Goal: Information Seeking & Learning: Check status

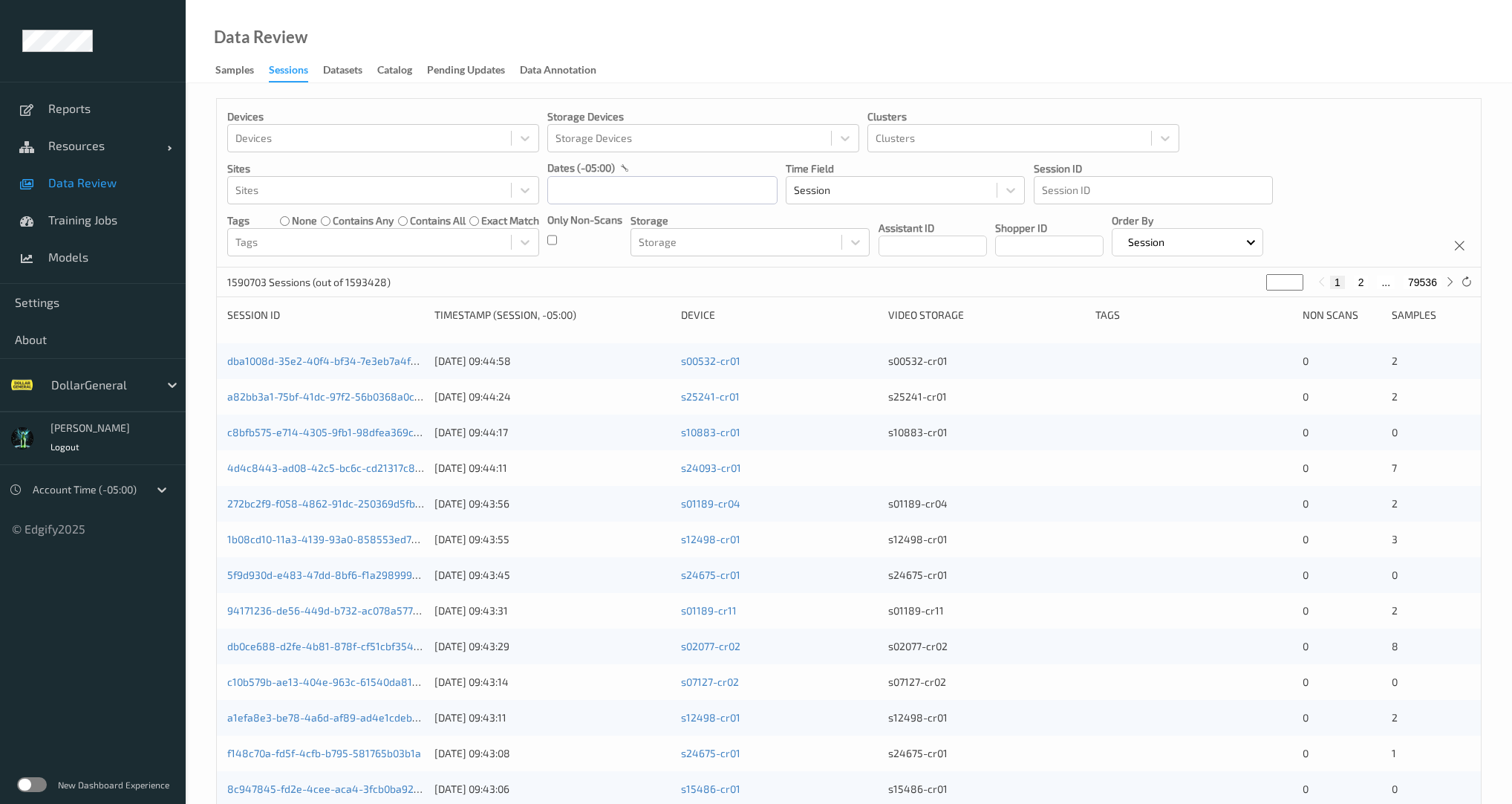
click at [558, 235] on div "Only Non-Scans" at bounding box center [585, 234] width 75 height 44
click at [588, 189] on input "text" at bounding box center [662, 189] width 231 height 28
click at [570, 185] on input "text" at bounding box center [662, 189] width 231 height 28
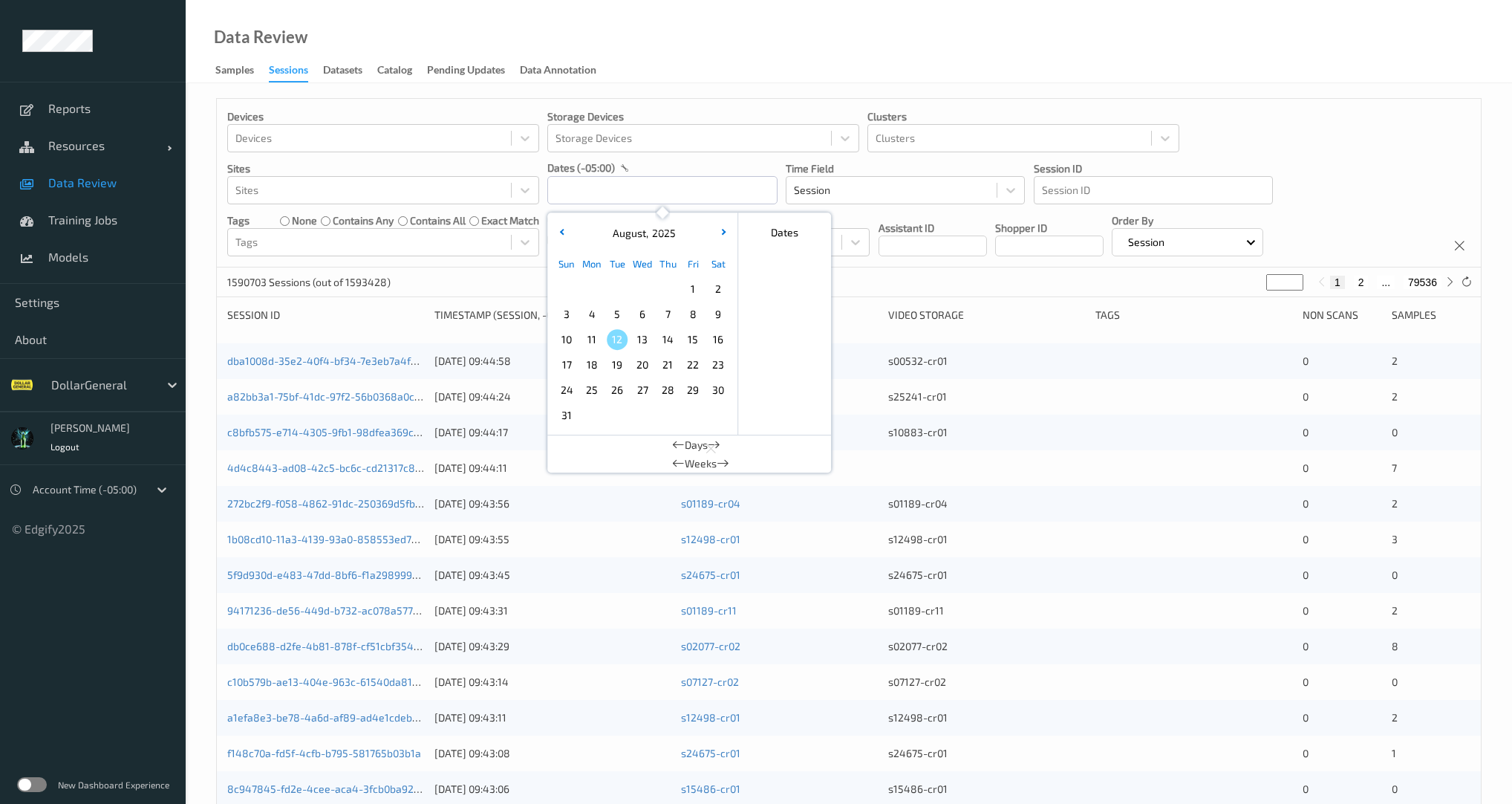
click at [545, 248] on div "Devices Devices Storage Devices Storage Devices Clusters Clusters Sites Sites d…" at bounding box center [849, 183] width 1264 height 169
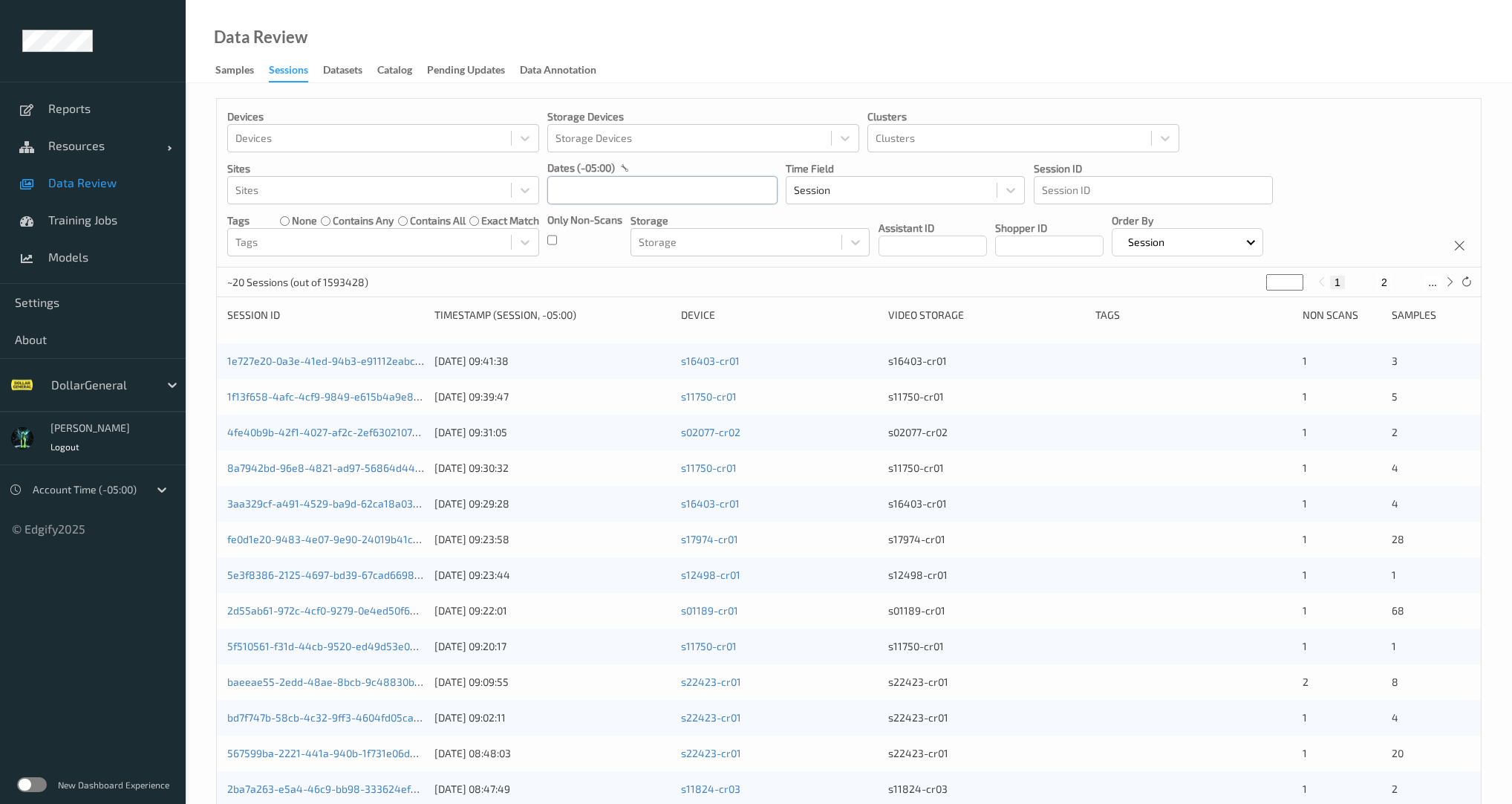
click at [589, 194] on input "text" at bounding box center [662, 189] width 231 height 28
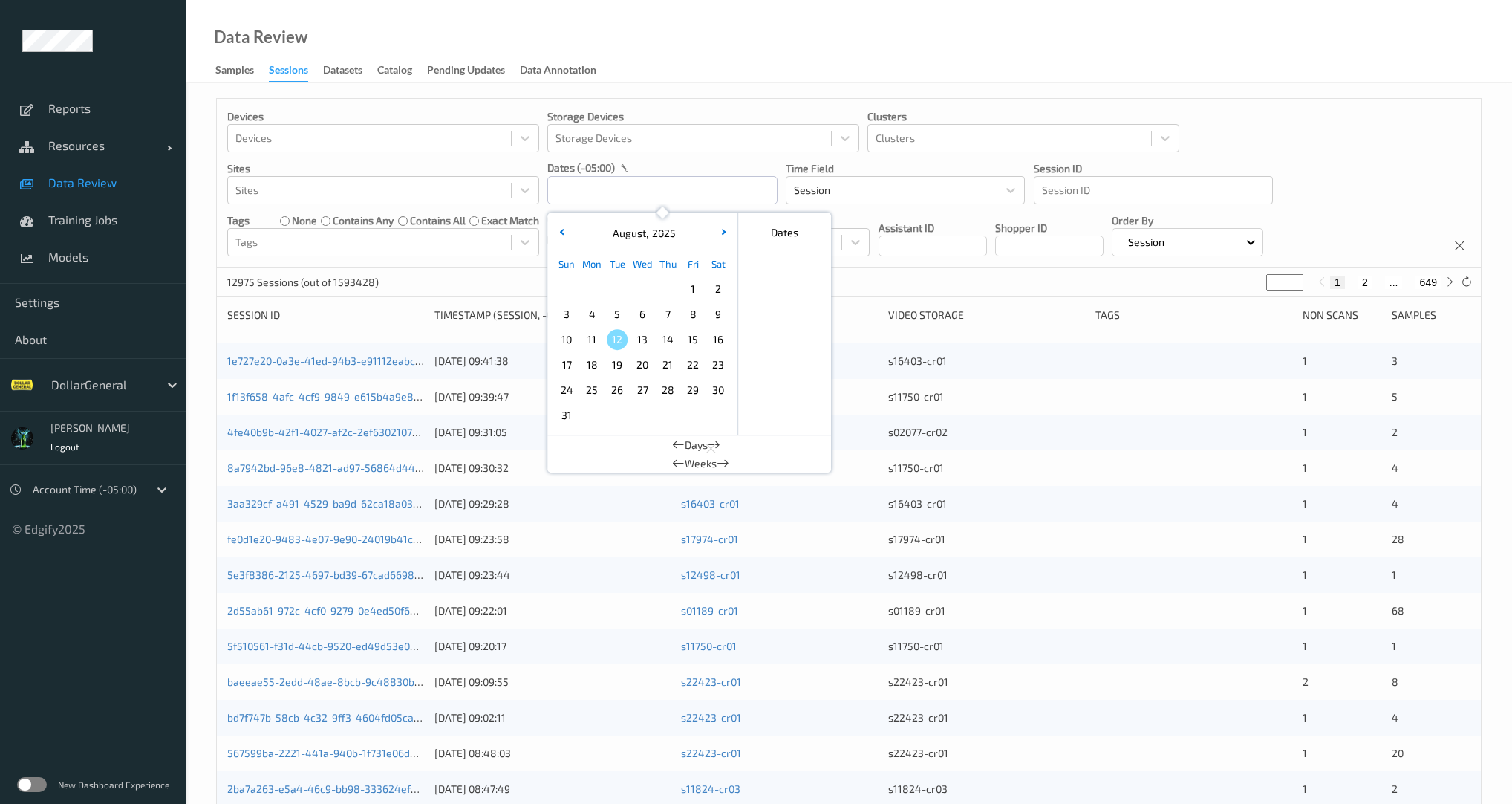
click at [566, 226] on div "August , 2025" at bounding box center [642, 233] width 184 height 15
click at [558, 234] on button "button" at bounding box center [561, 233] width 15 height 15
click at [570, 398] on span "27" at bounding box center [566, 389] width 21 height 21
click at [721, 235] on button "button" at bounding box center [723, 233] width 15 height 15
click at [715, 291] on span "2" at bounding box center [718, 288] width 21 height 21
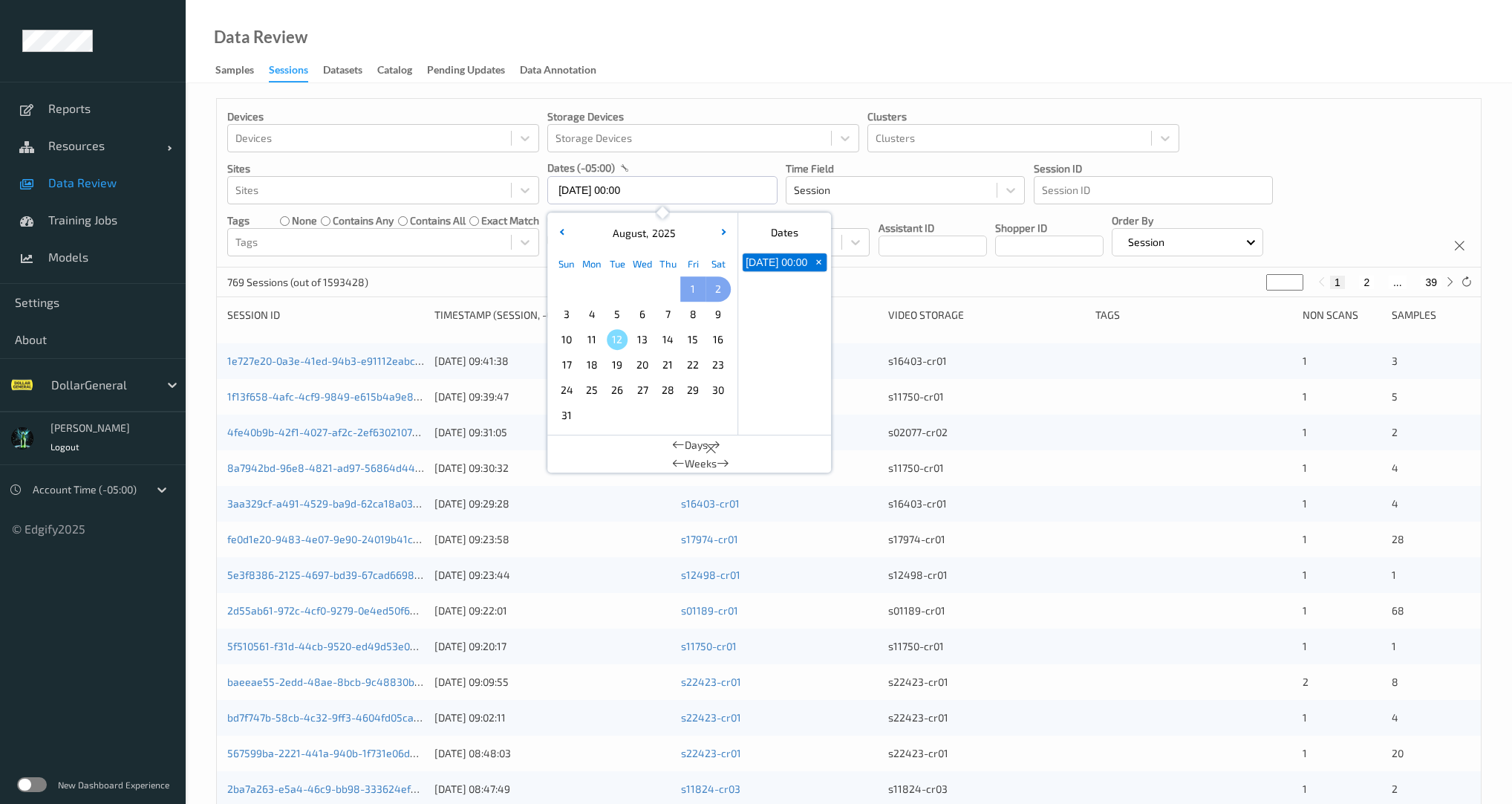
type input "[DATE] 00:00 -> [DATE] 23:59"
click at [485, 265] on div "Devices Devices Storage Devices Storage Devices Clusters Clusters Sites Sites d…" at bounding box center [849, 183] width 1264 height 169
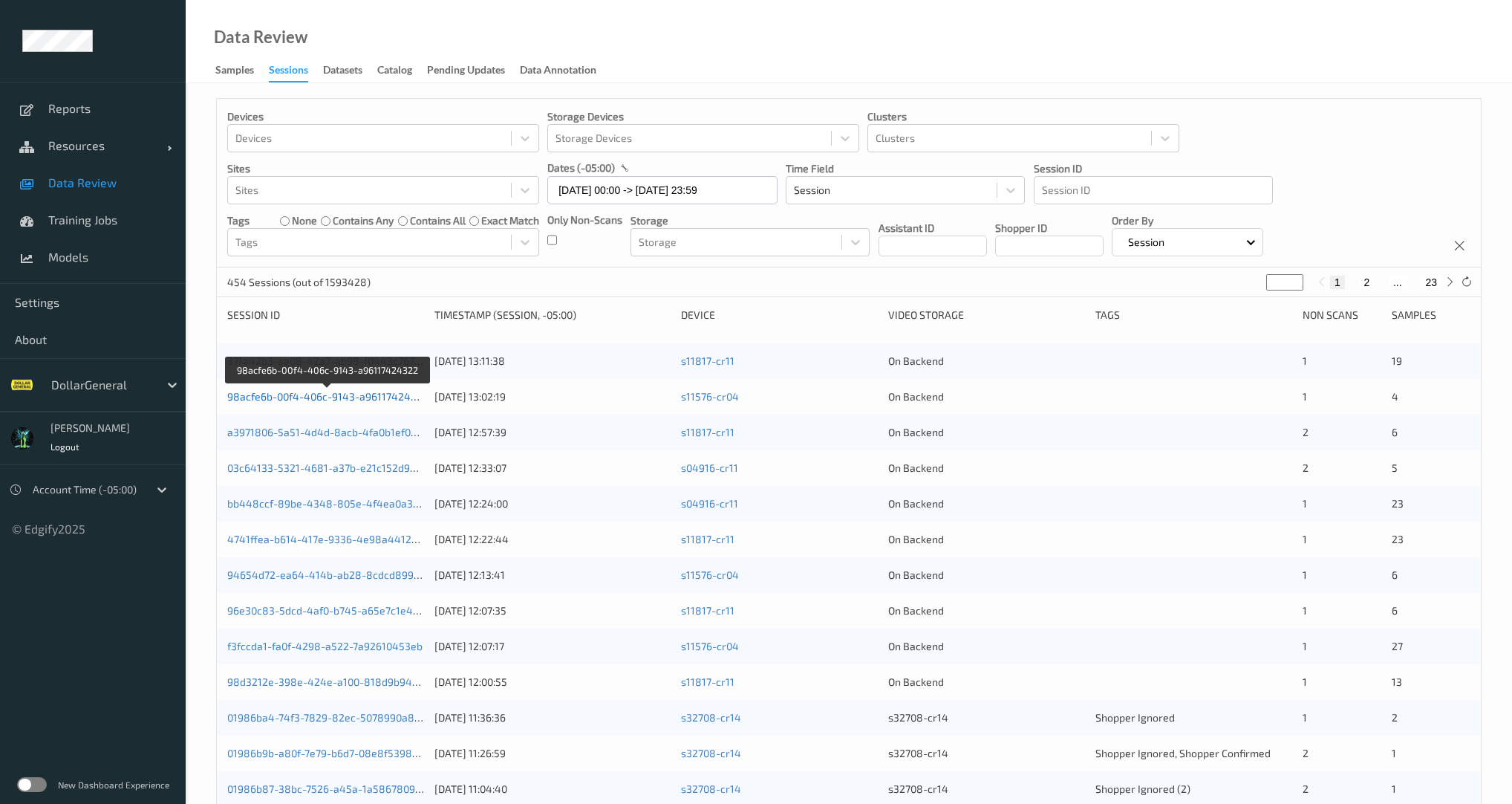
click at [339, 398] on link "98acfe6b-00f4-406c-9143-a96117424322" at bounding box center [328, 397] width 201 height 13
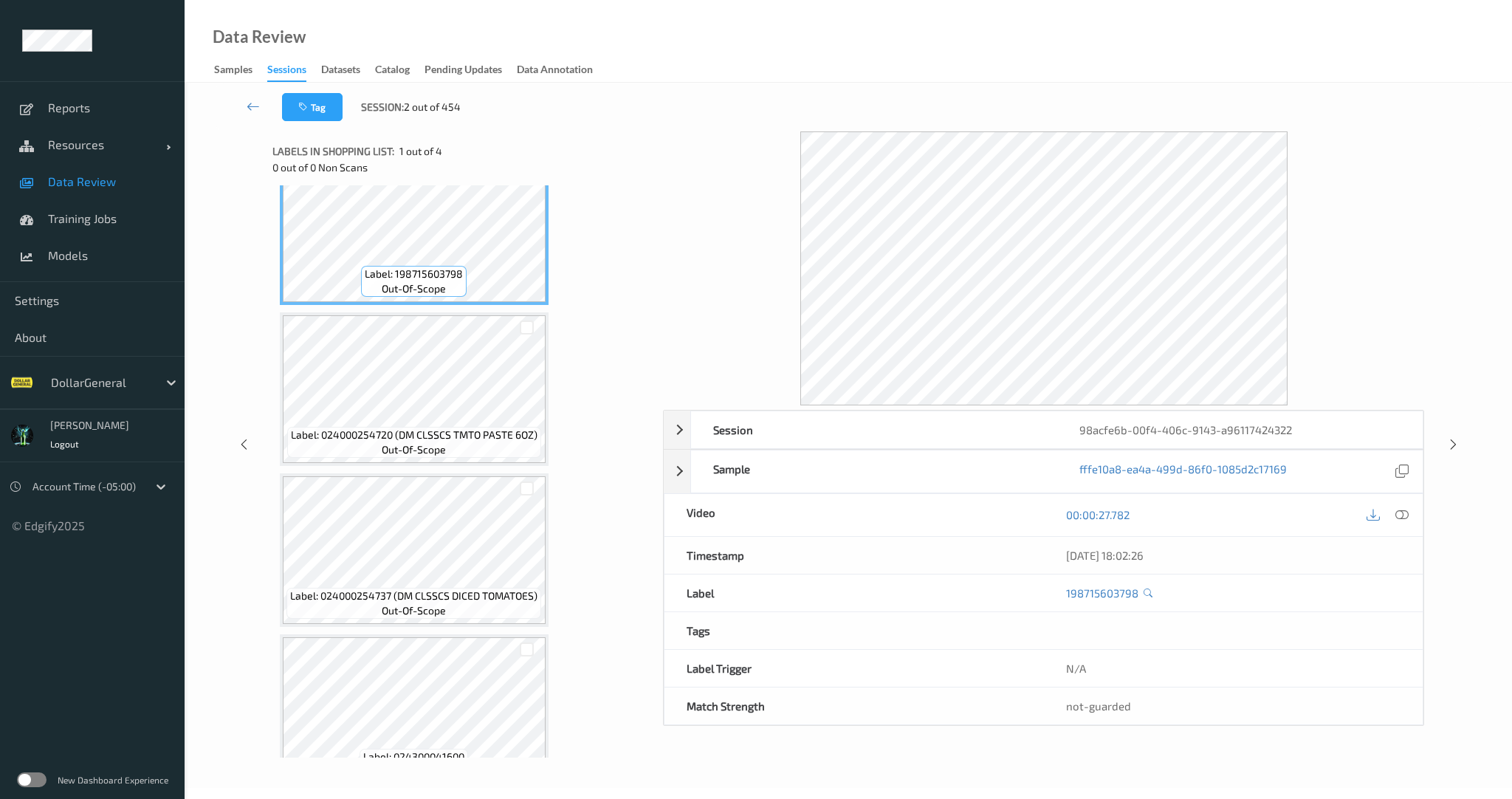
scroll to position [78, 0]
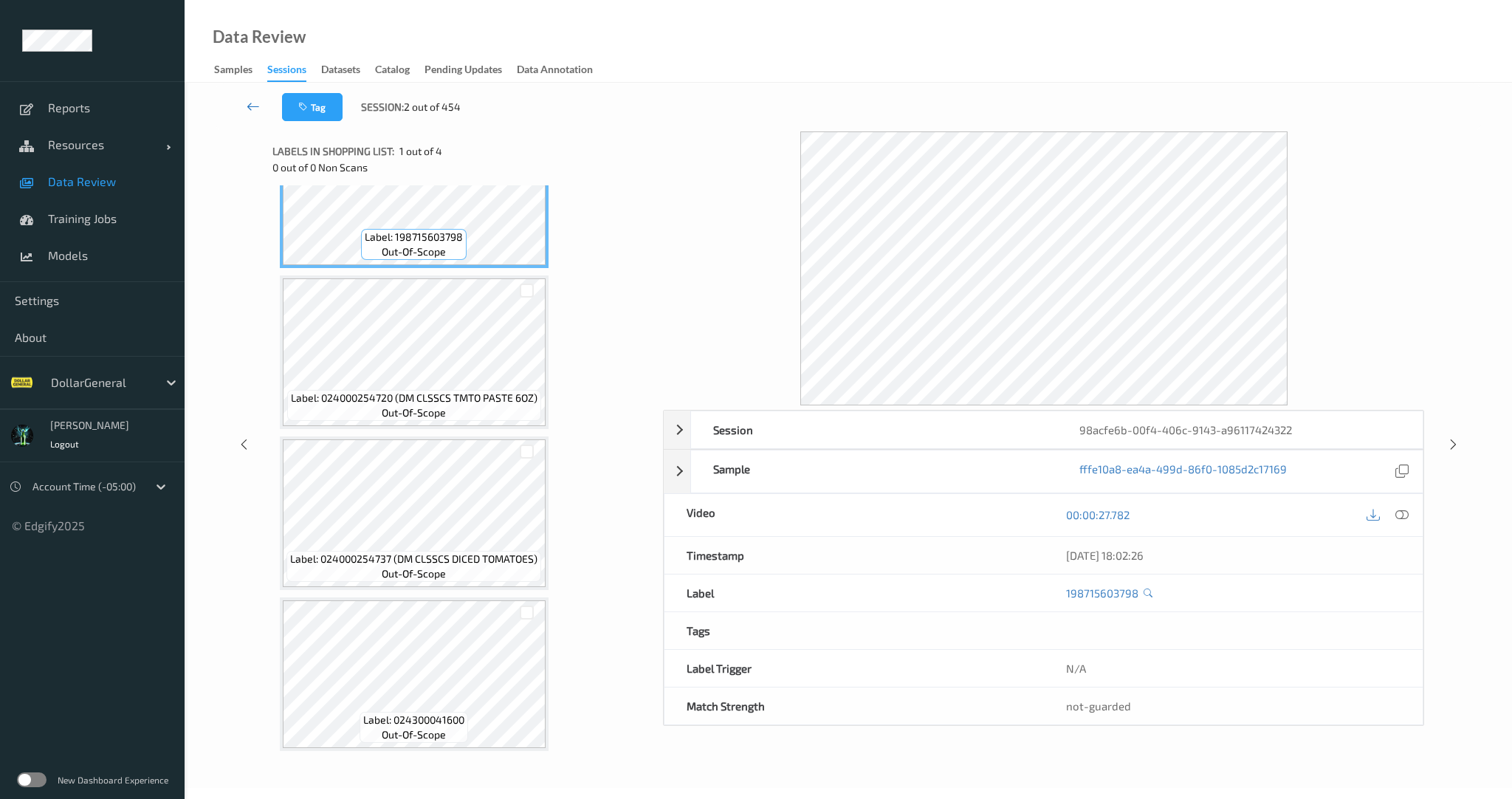
click at [251, 109] on icon at bounding box center [252, 106] width 13 height 15
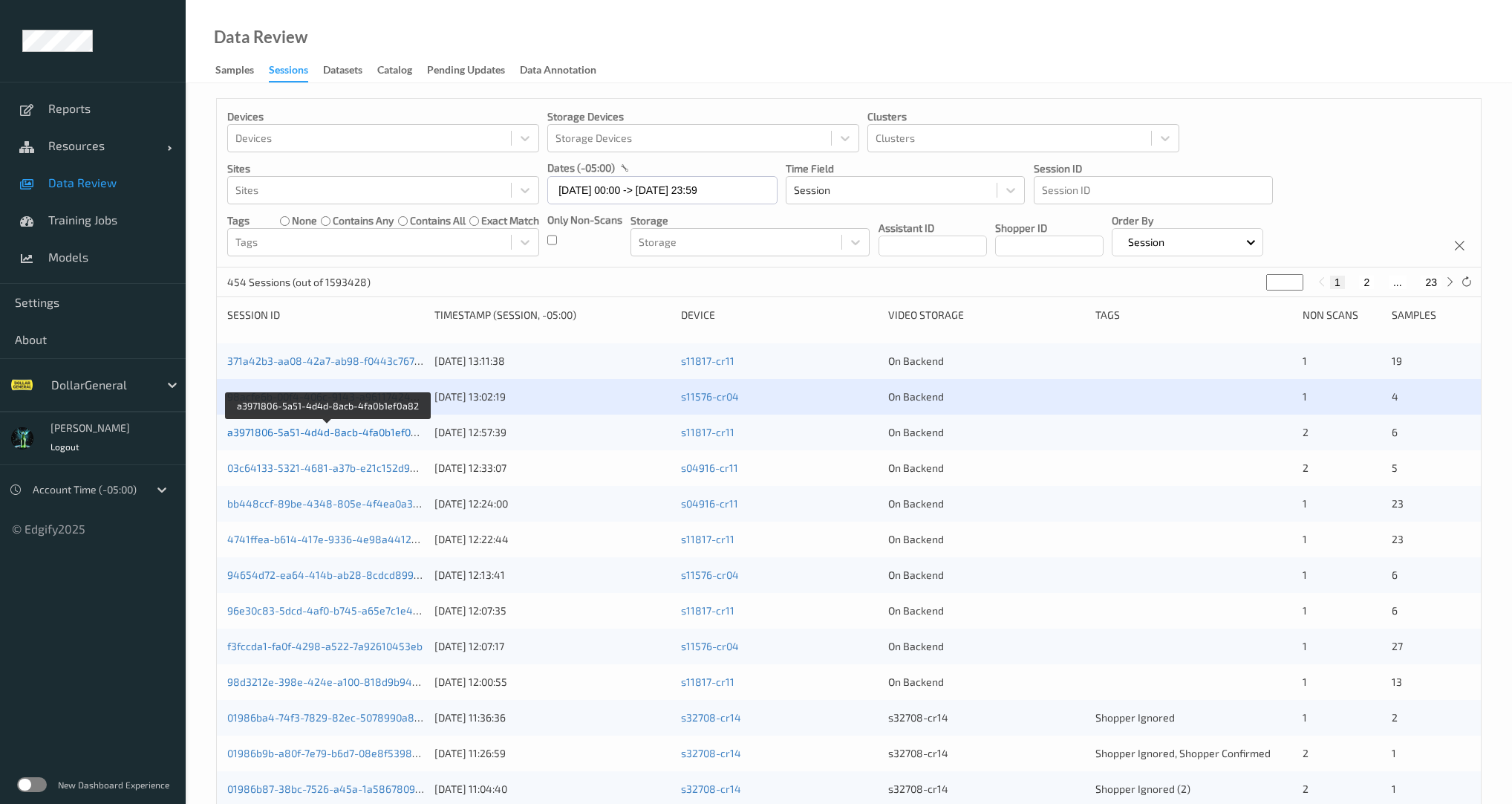
click at [371, 431] on link "a3971806-5a51-4d4d-8acb-4fa0b1ef0a82" at bounding box center [328, 432] width 202 height 13
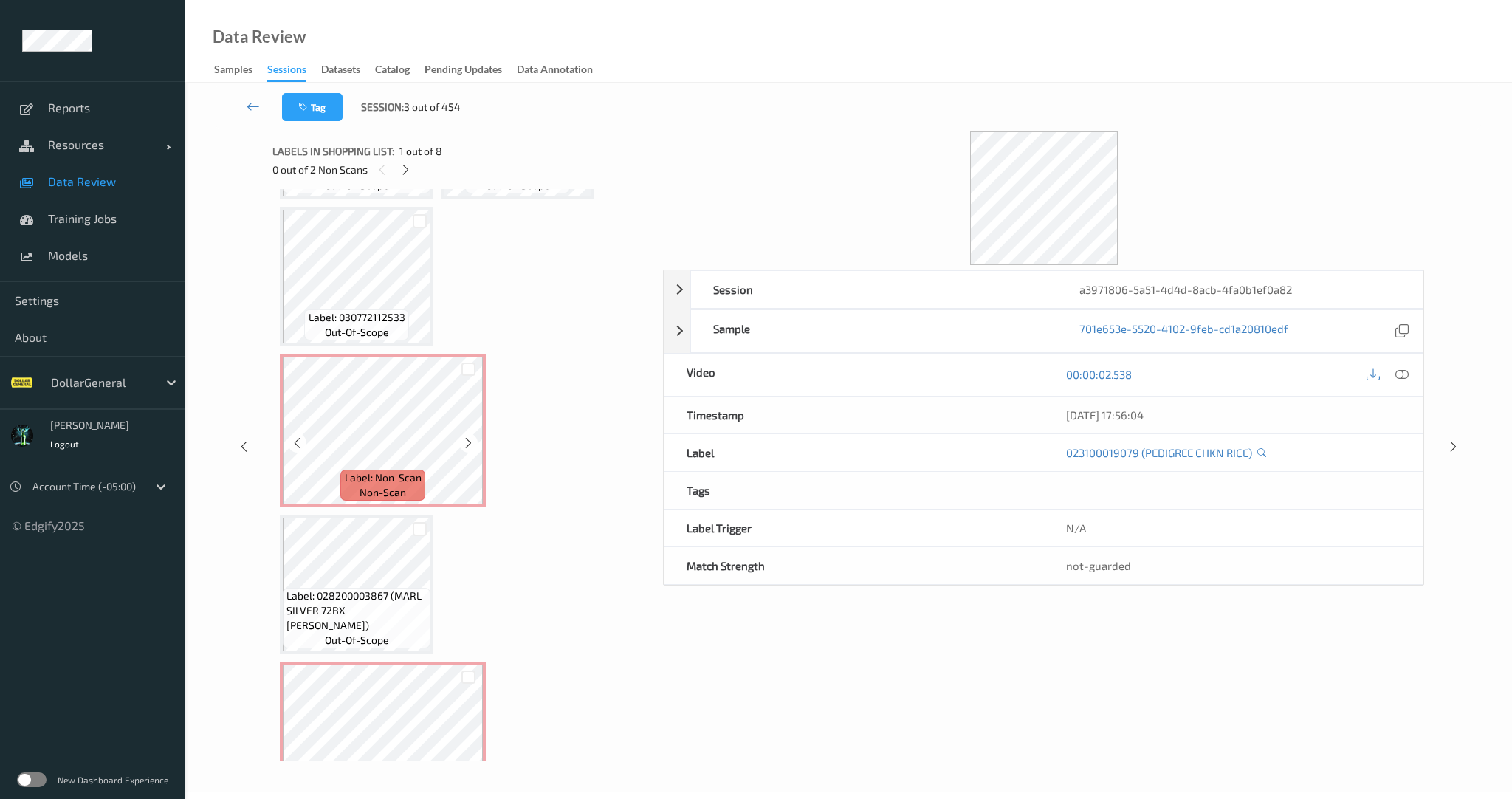
scroll to position [344, 0]
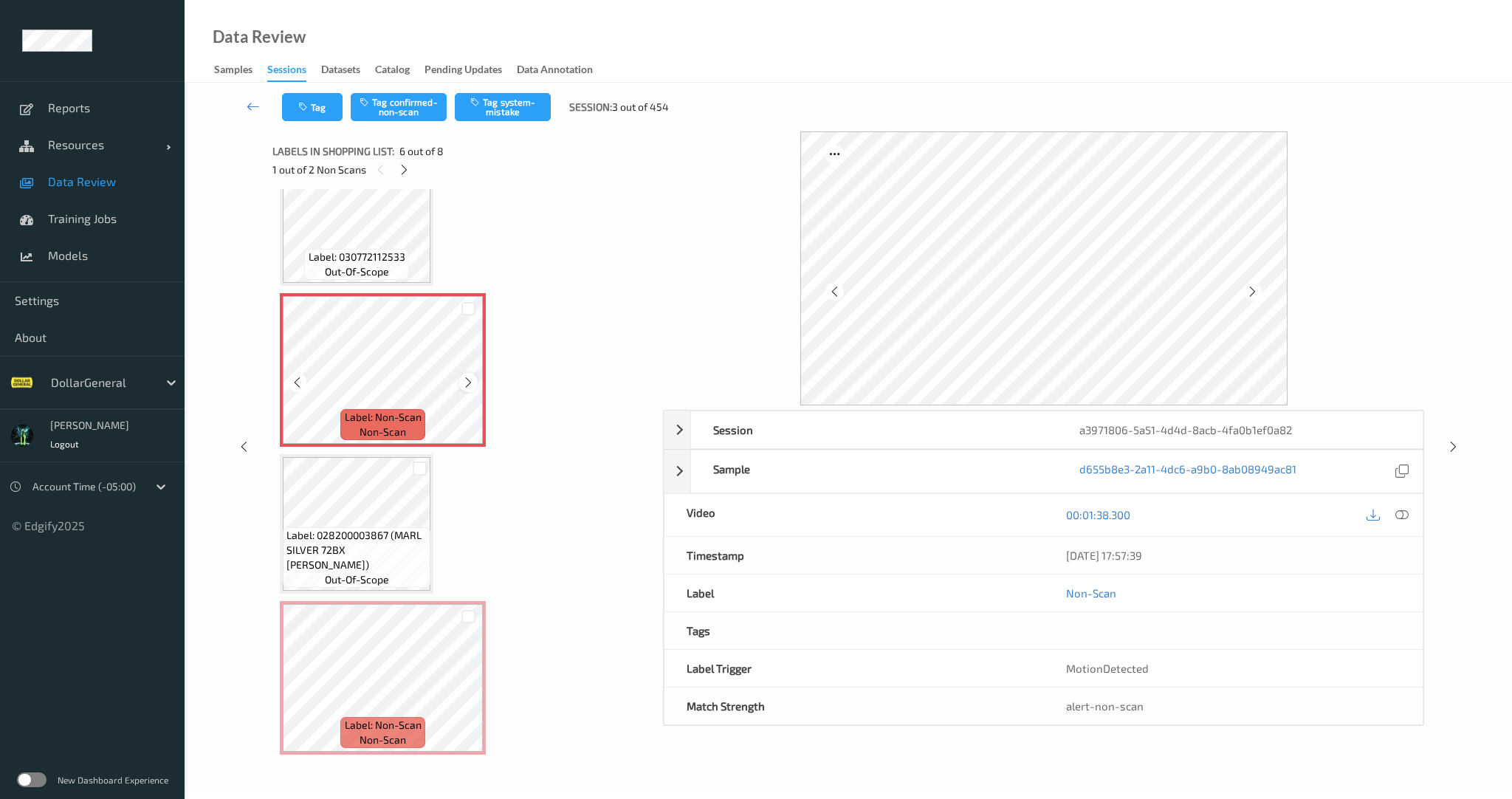
click at [470, 379] on icon at bounding box center [468, 382] width 12 height 13
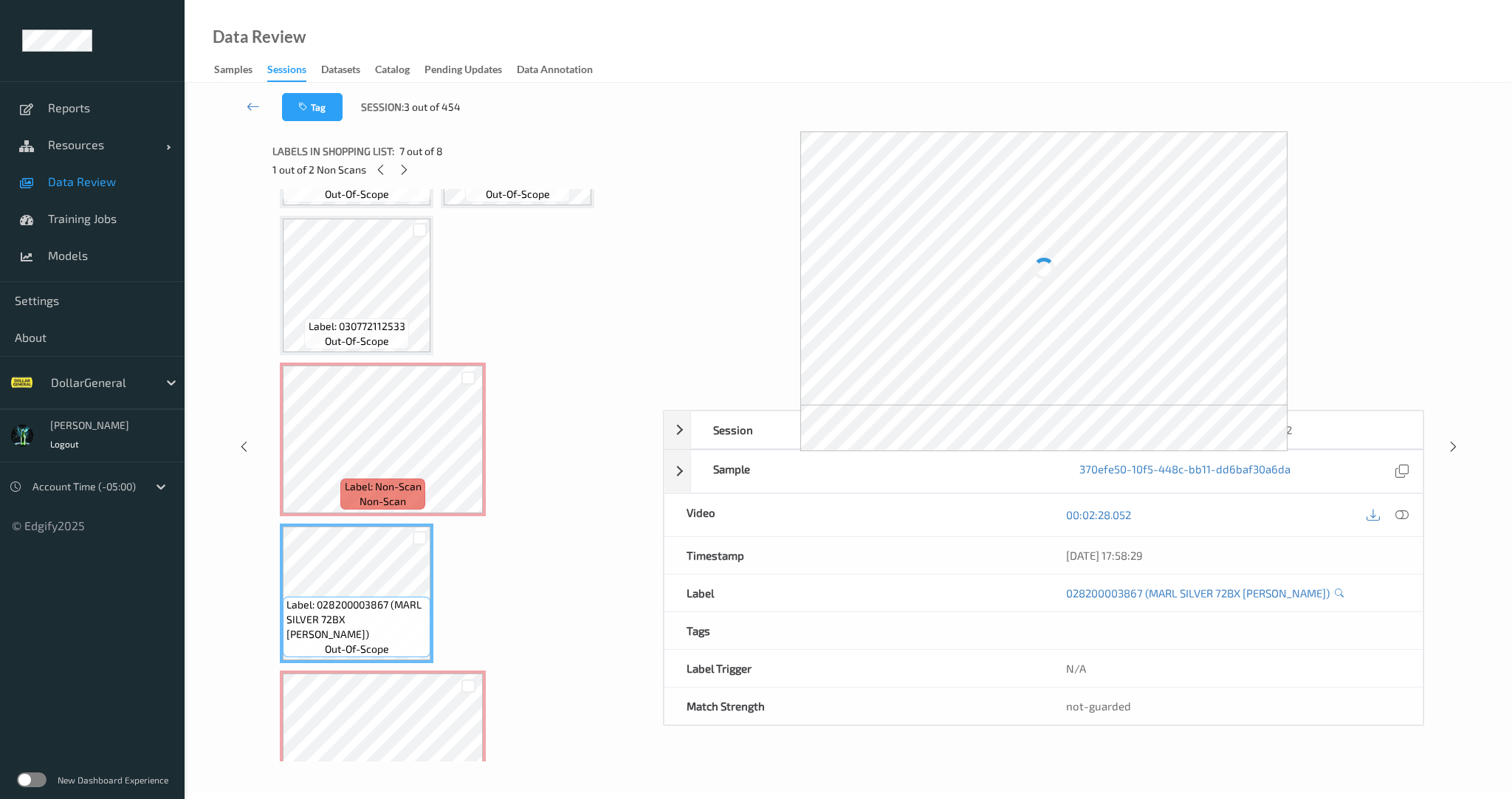
scroll to position [284, 0]
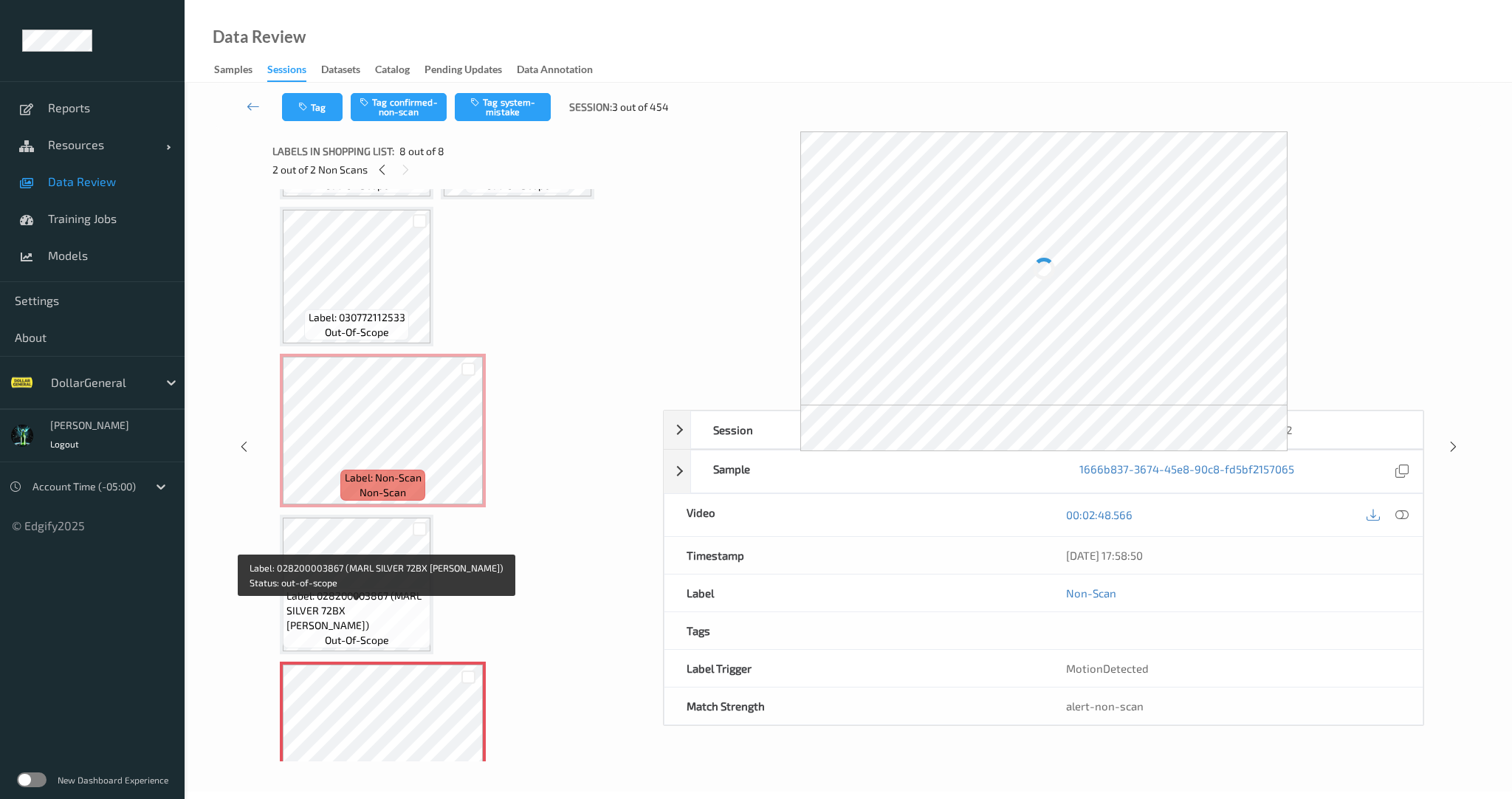
click at [351, 612] on span "Label: 028200003867 (MARL SILVER 72BX KING PK)" at bounding box center [356, 611] width 140 height 45
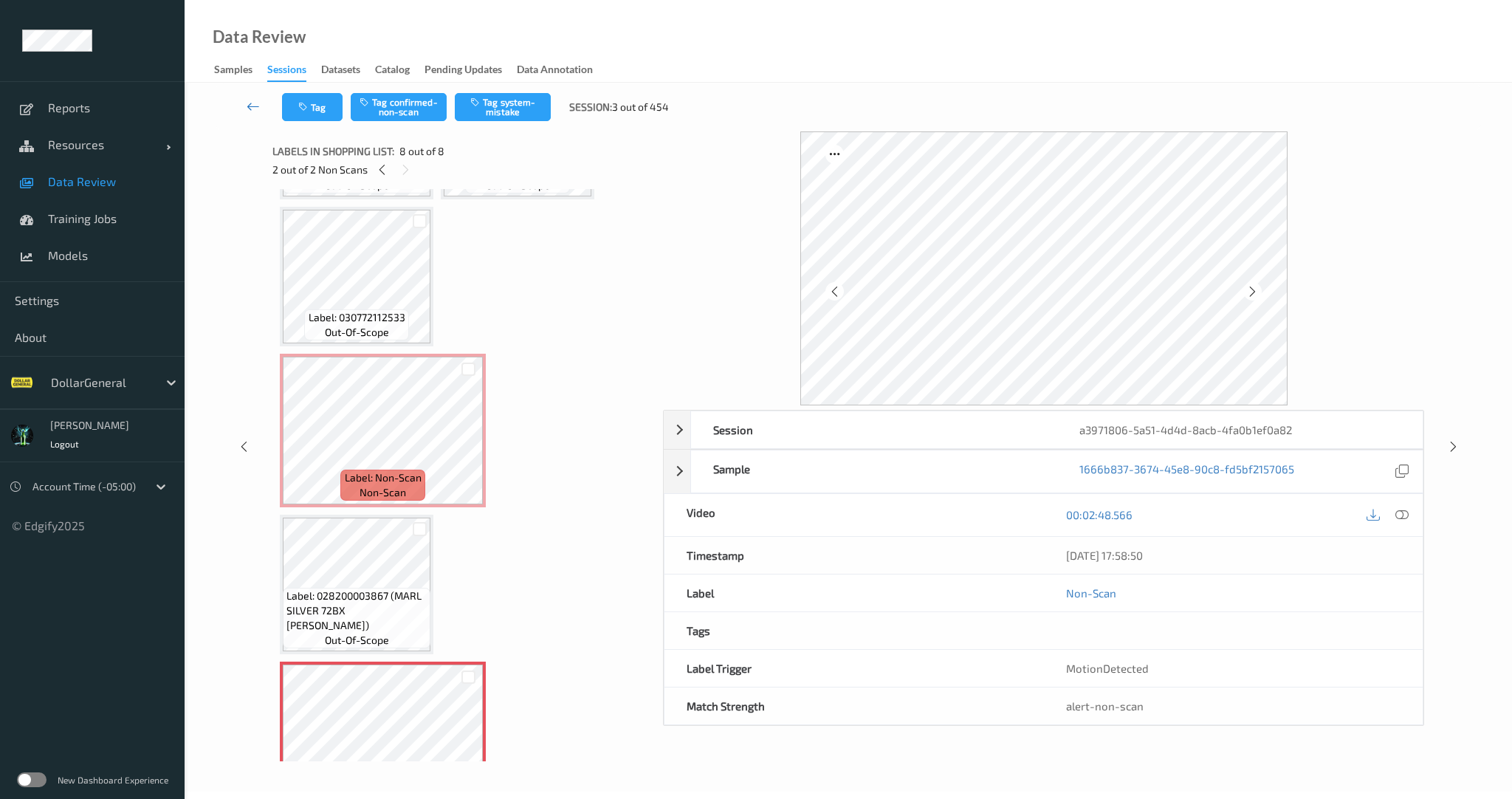
click at [242, 104] on link at bounding box center [253, 106] width 57 height 28
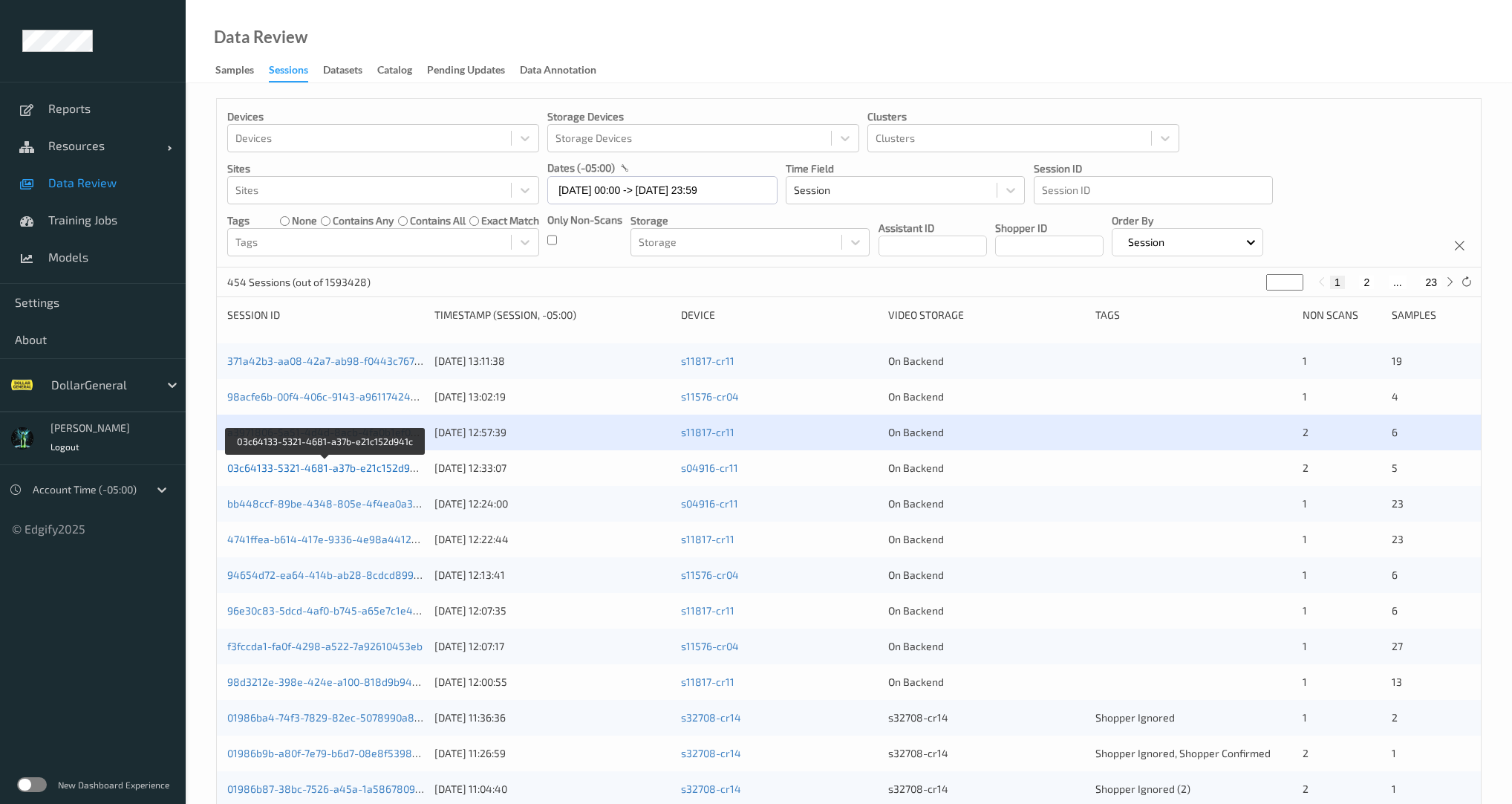
click at [333, 468] on link "03c64133-5321-4681-a37b-e21c152d941c" at bounding box center [327, 468] width 199 height 13
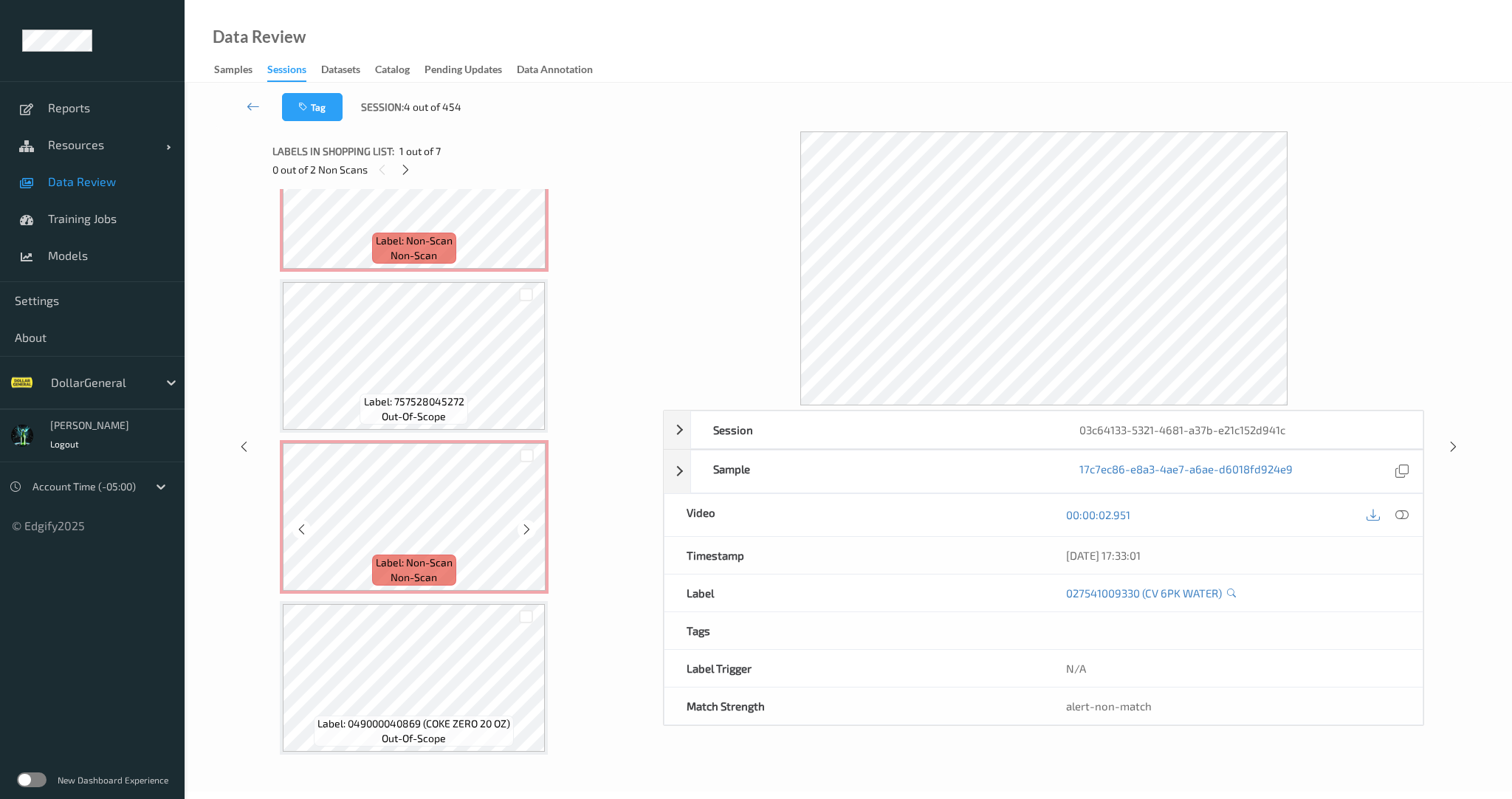
scroll to position [419, 0]
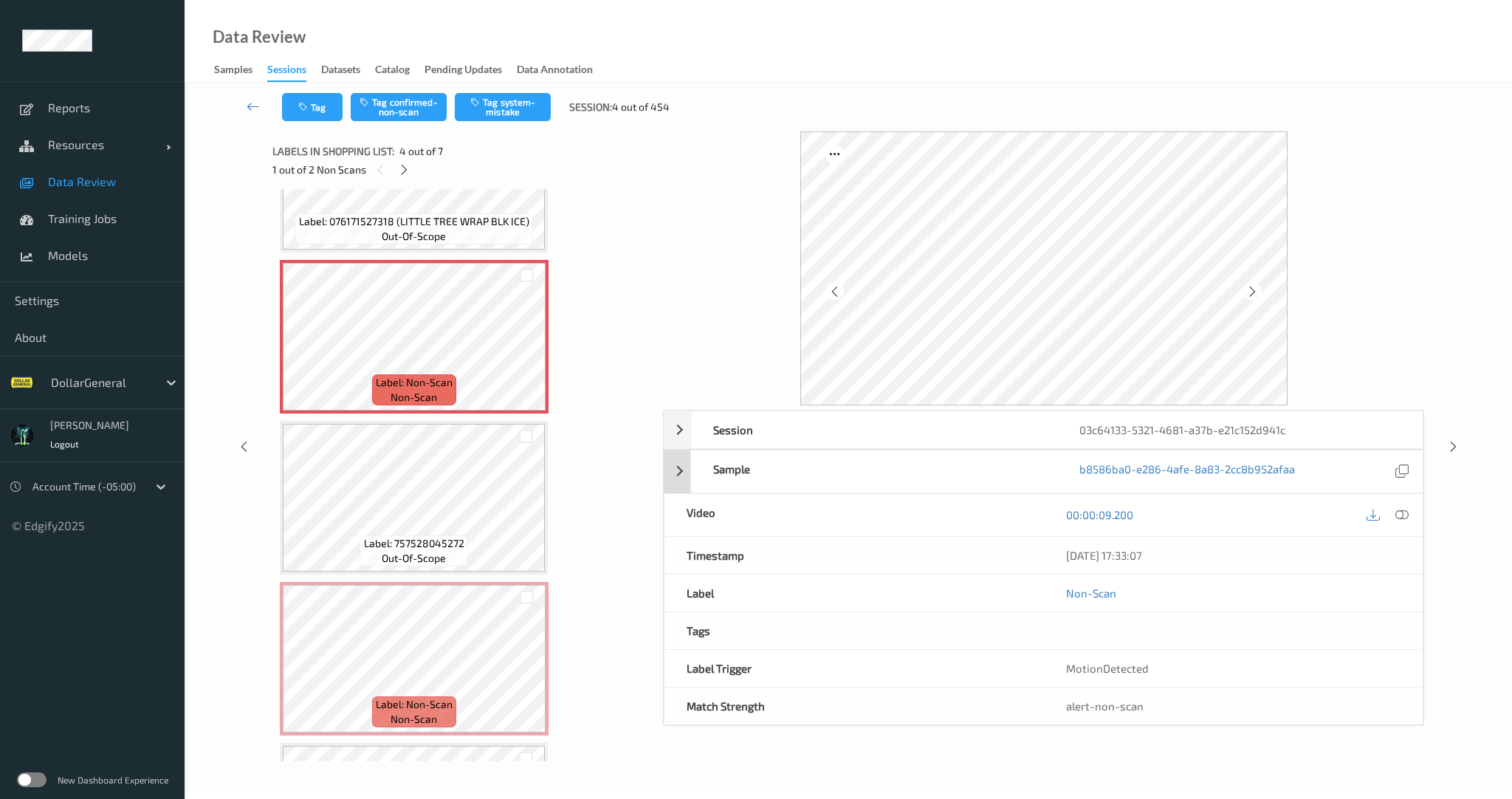
click at [682, 478] on div "Sample b8586ba0-e286-4afe-8a83-2cc8b952afaa" at bounding box center [1044, 471] width 760 height 44
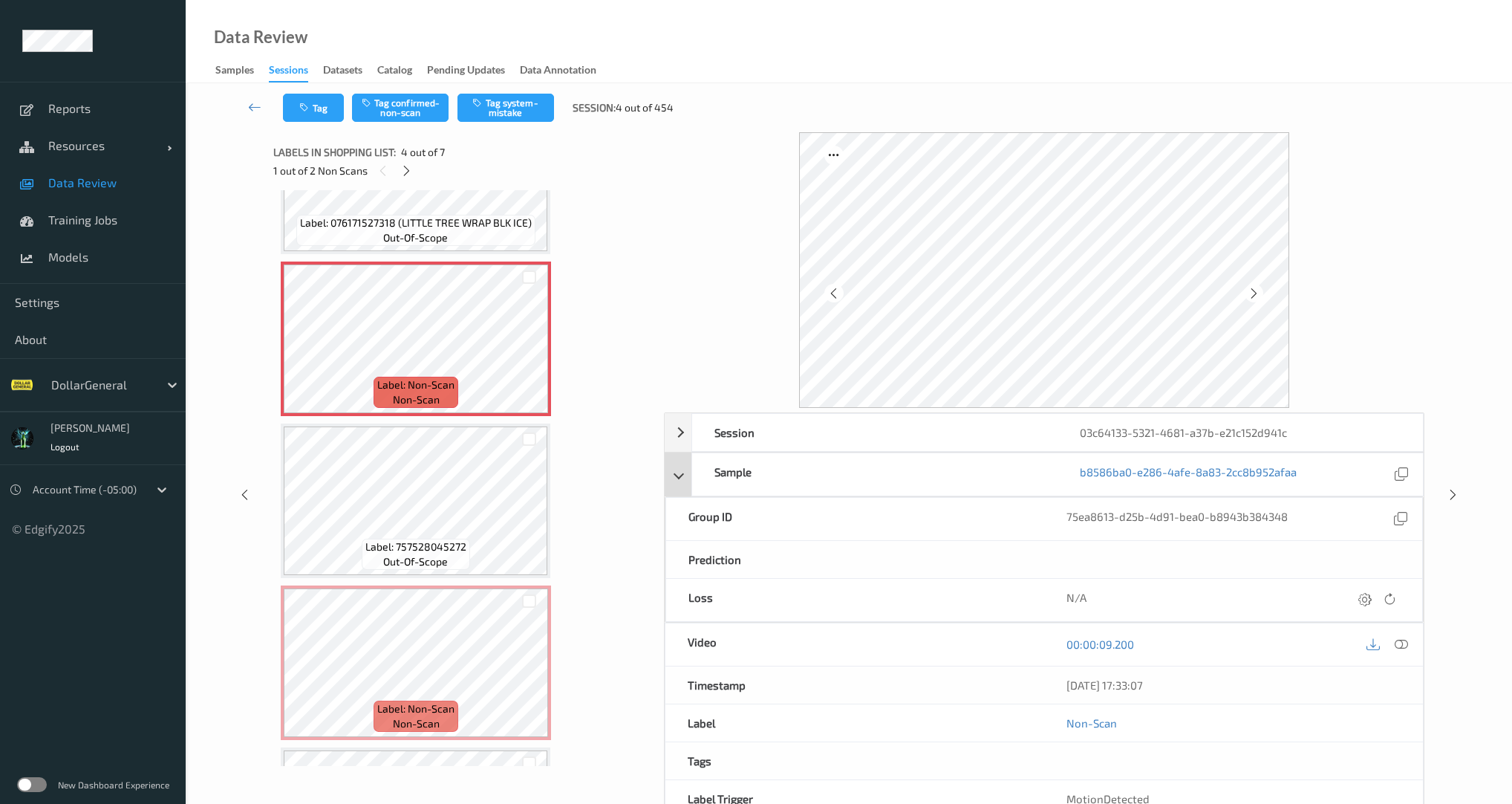
click at [686, 481] on div "Sample b8586ba0-e286-4afe-8a83-2cc8b952afaa" at bounding box center [1044, 474] width 758 height 44
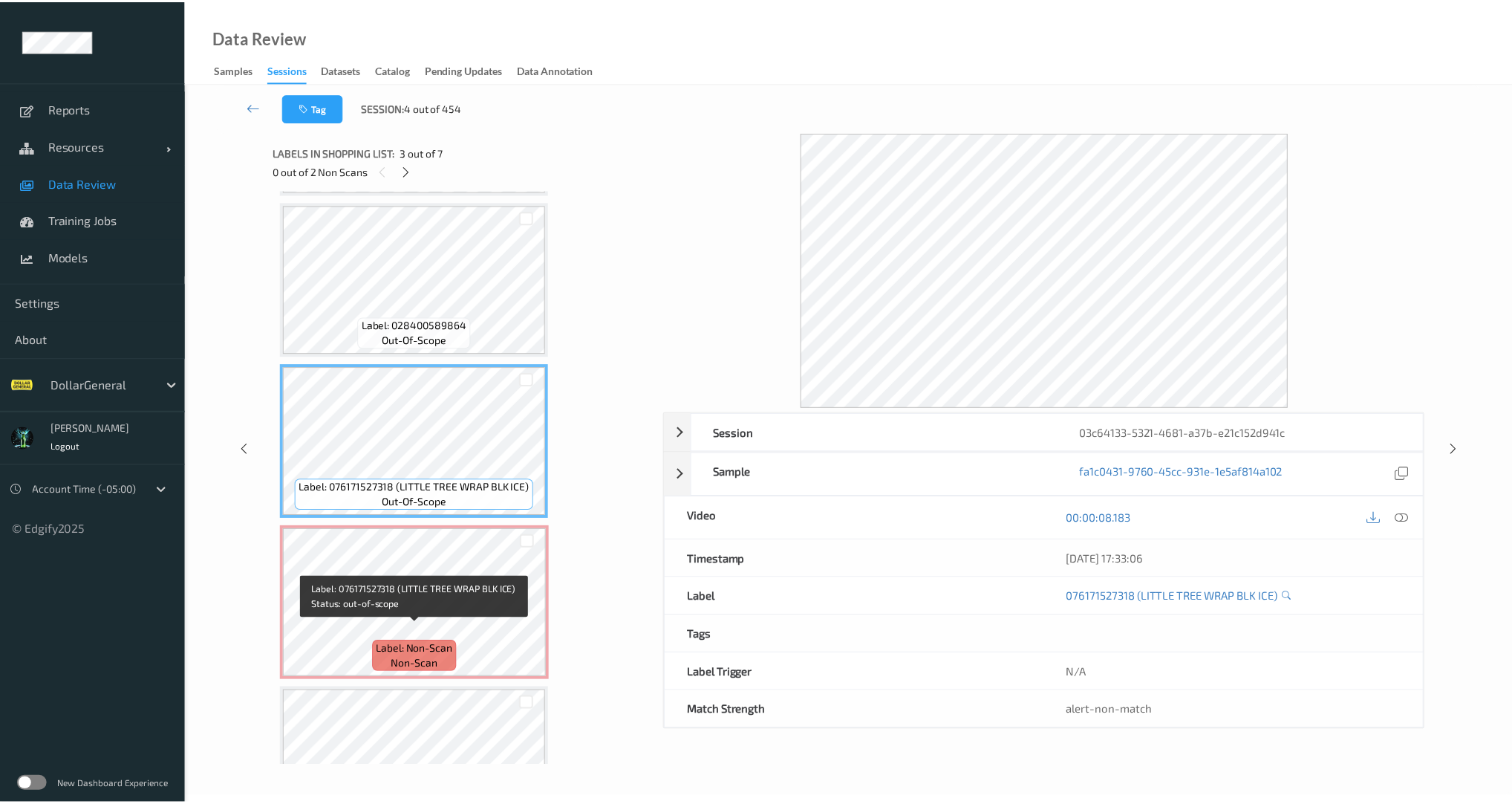
scroll to position [0, 0]
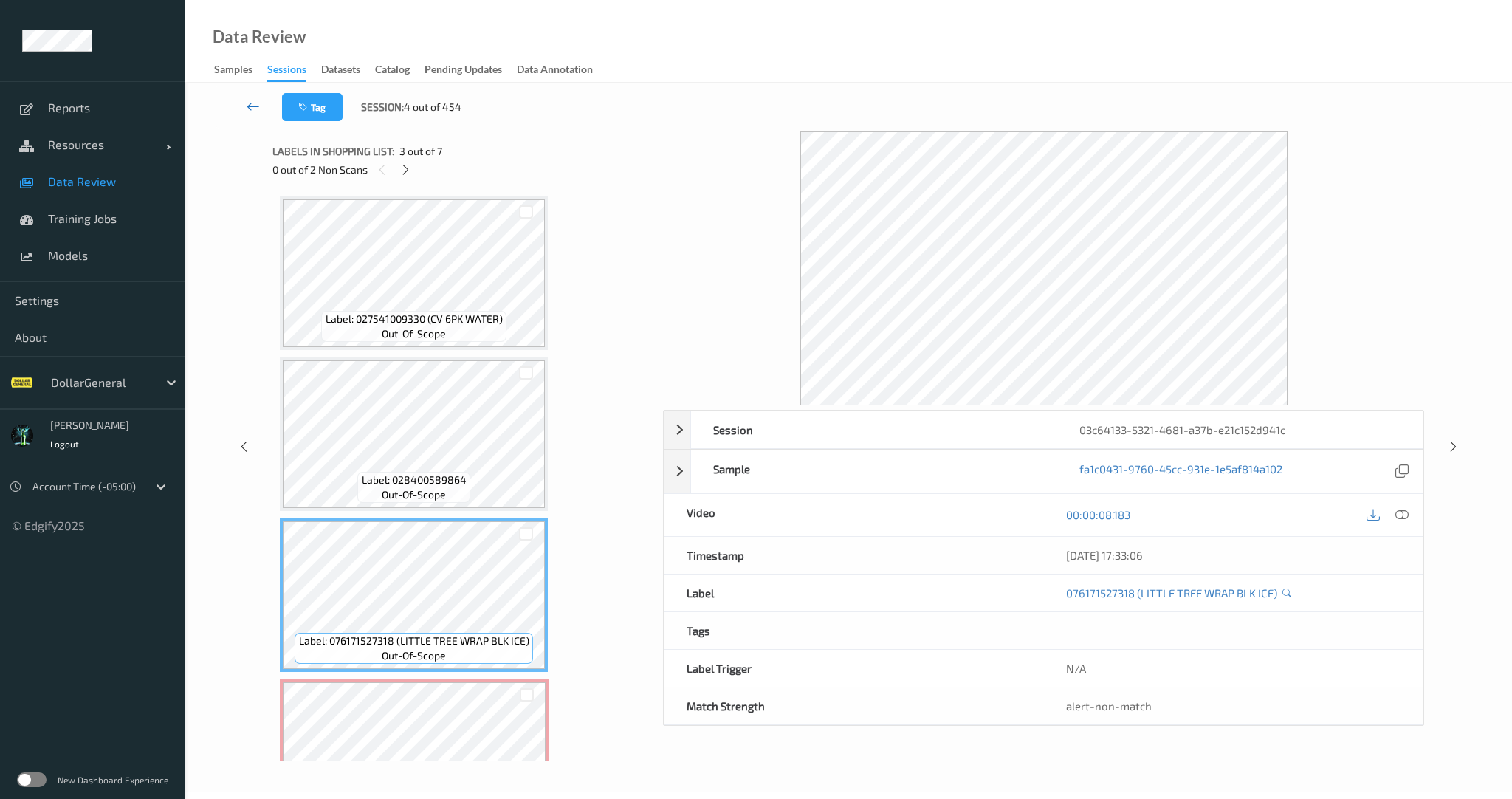
click at [260, 101] on link at bounding box center [253, 106] width 57 height 28
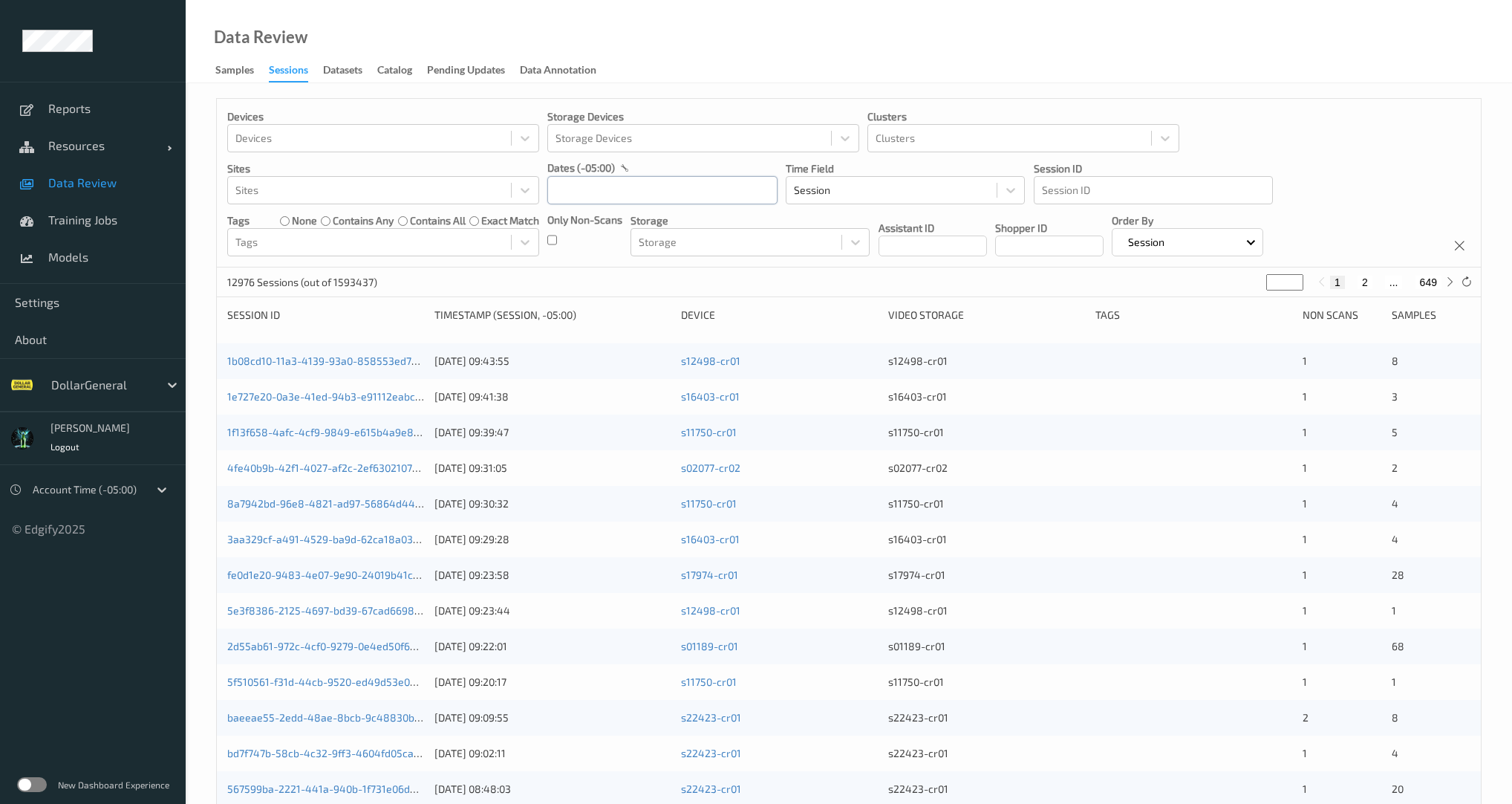
click at [580, 192] on input "text" at bounding box center [662, 189] width 231 height 28
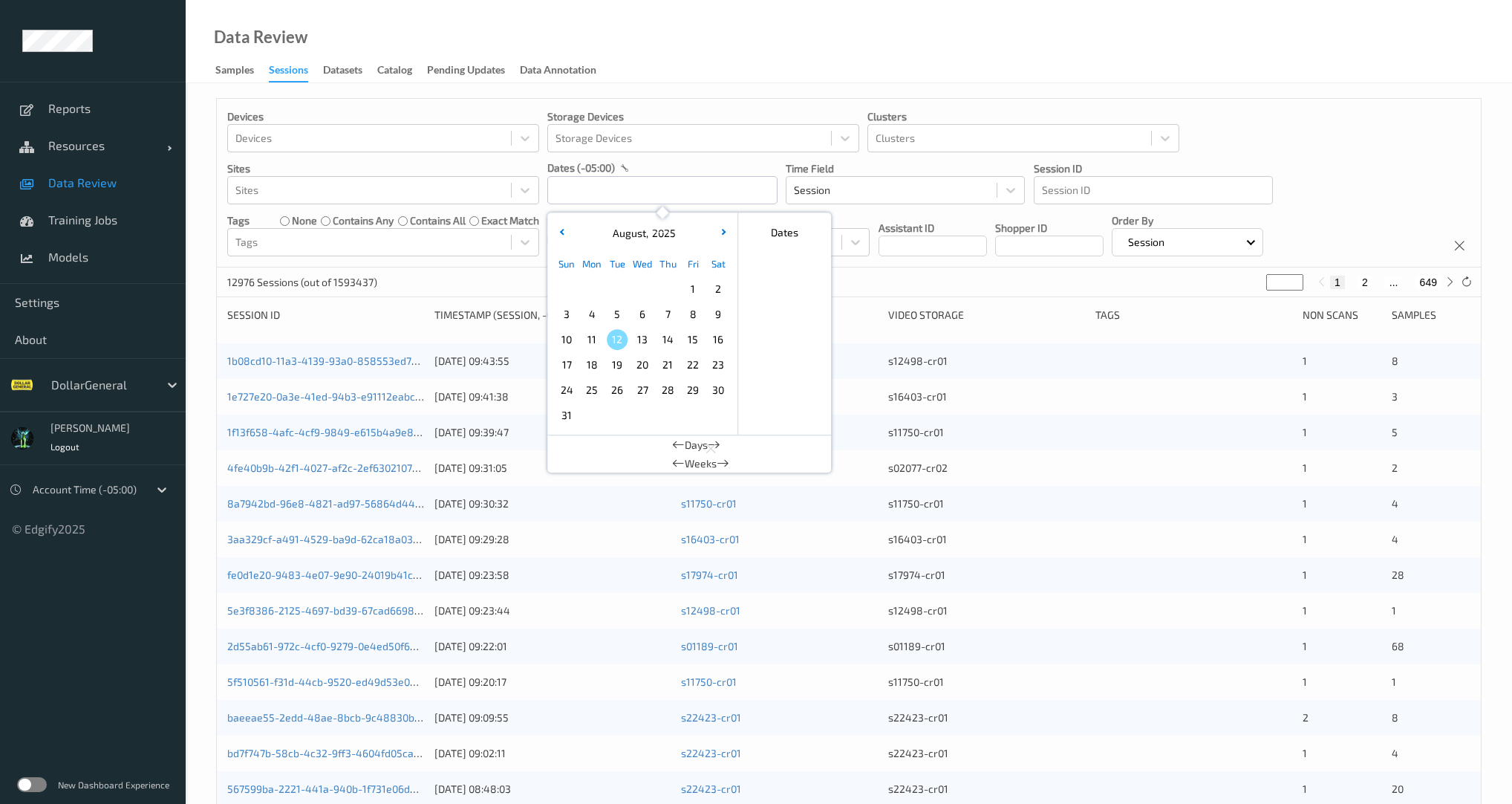
click at [699, 289] on span "1" at bounding box center [693, 288] width 21 height 21
type input "[DATE] 00:00 -> [DATE] 23:59"
click at [510, 267] on div "23 Sessions (out of 1593437) * 1 2" at bounding box center [849, 282] width 1264 height 30
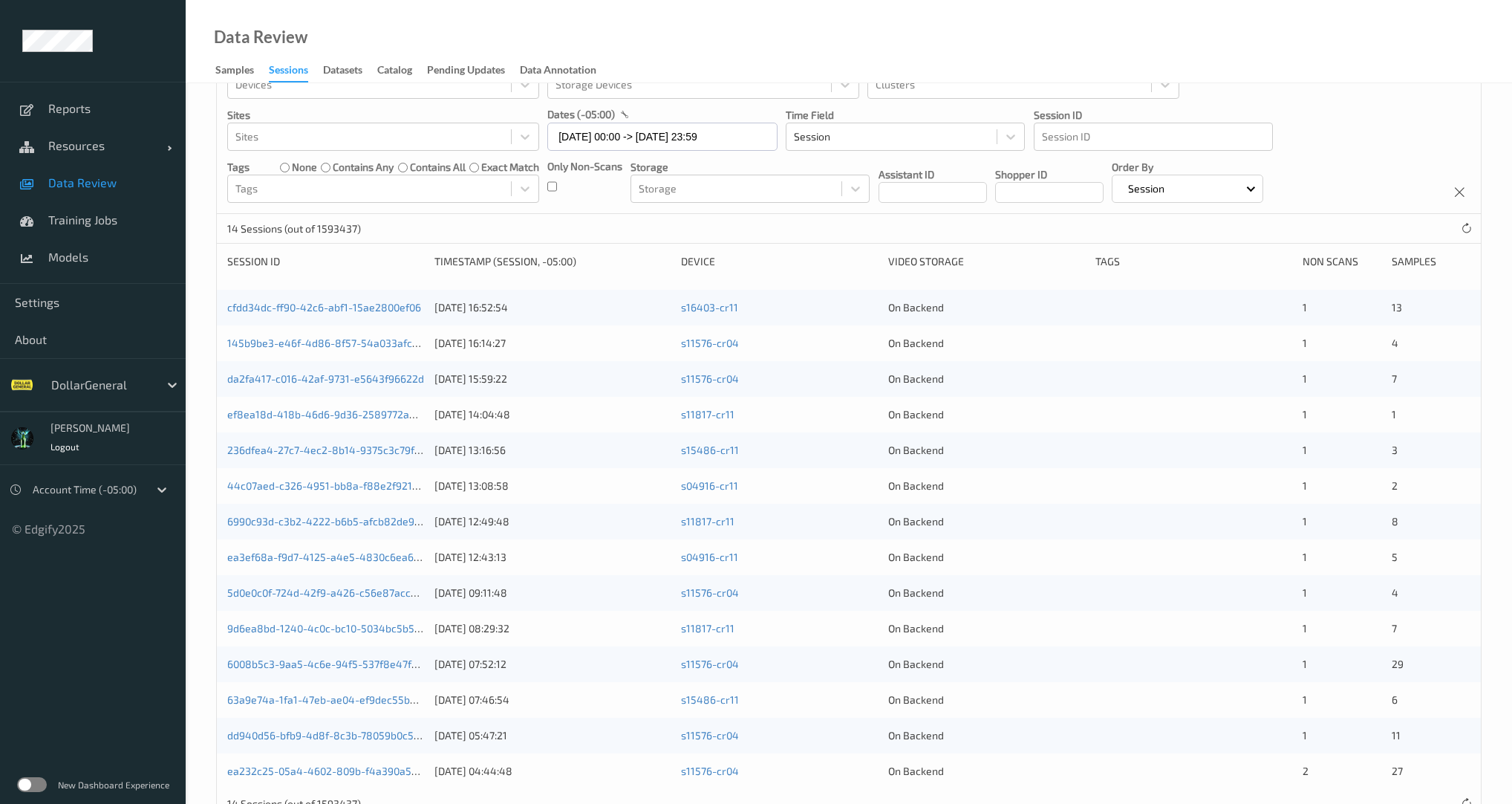
scroll to position [98, 0]
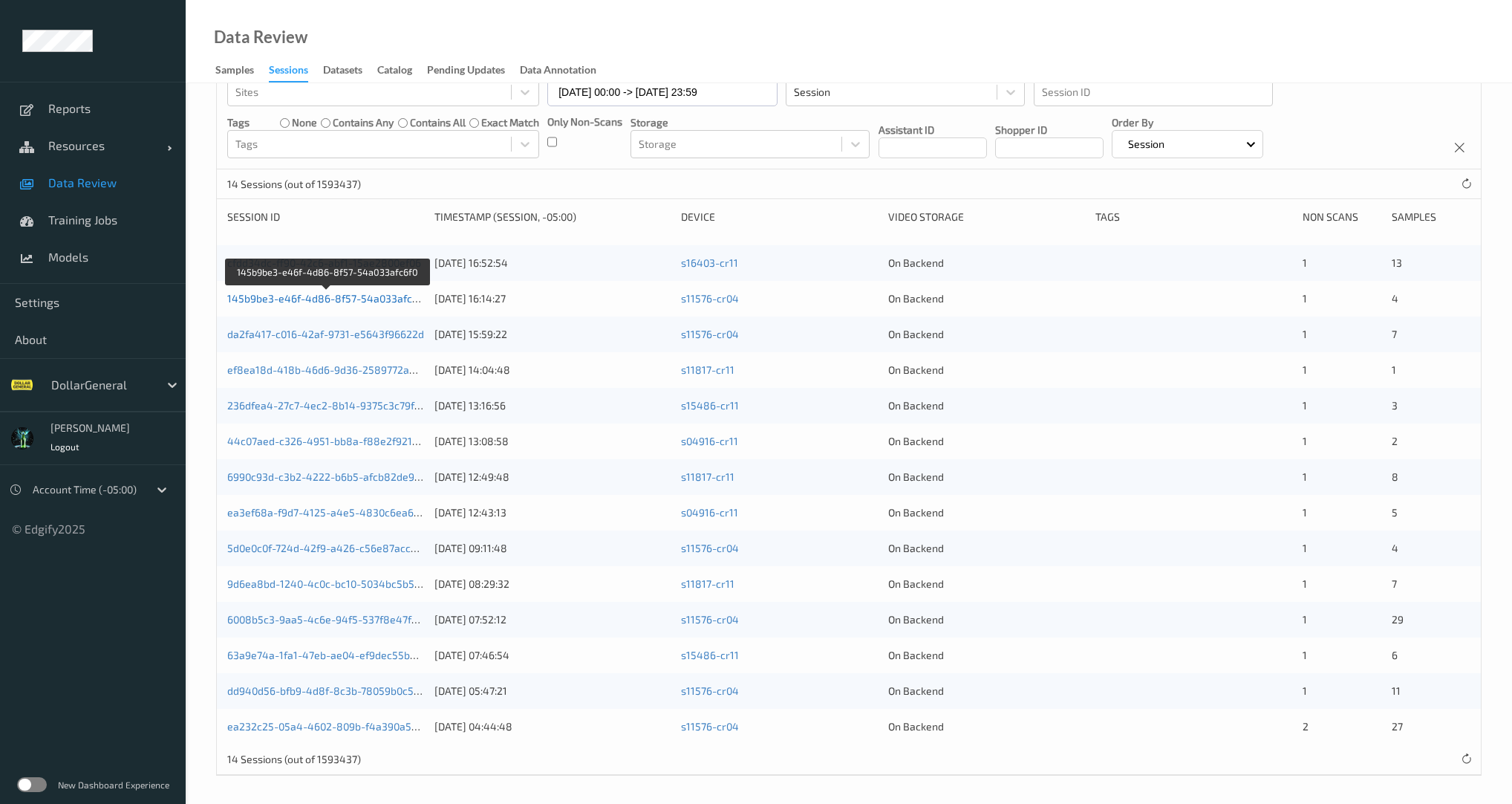
click at [337, 300] on link "145b9be3-e46f-4d86-8f57-54a033afc6f0" at bounding box center [327, 298] width 200 height 13
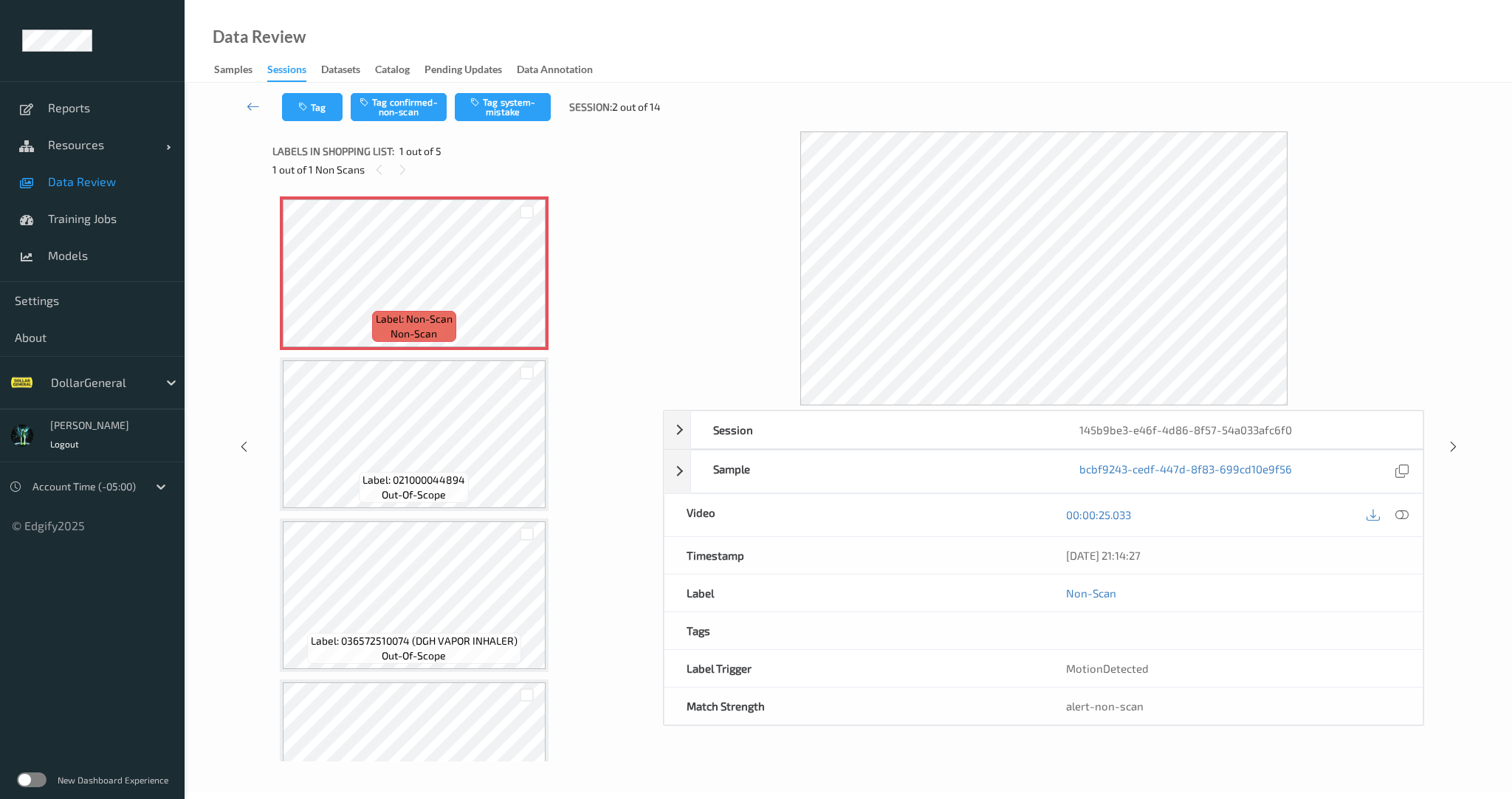
click at [82, 183] on span "Data Review" at bounding box center [109, 181] width 122 height 15
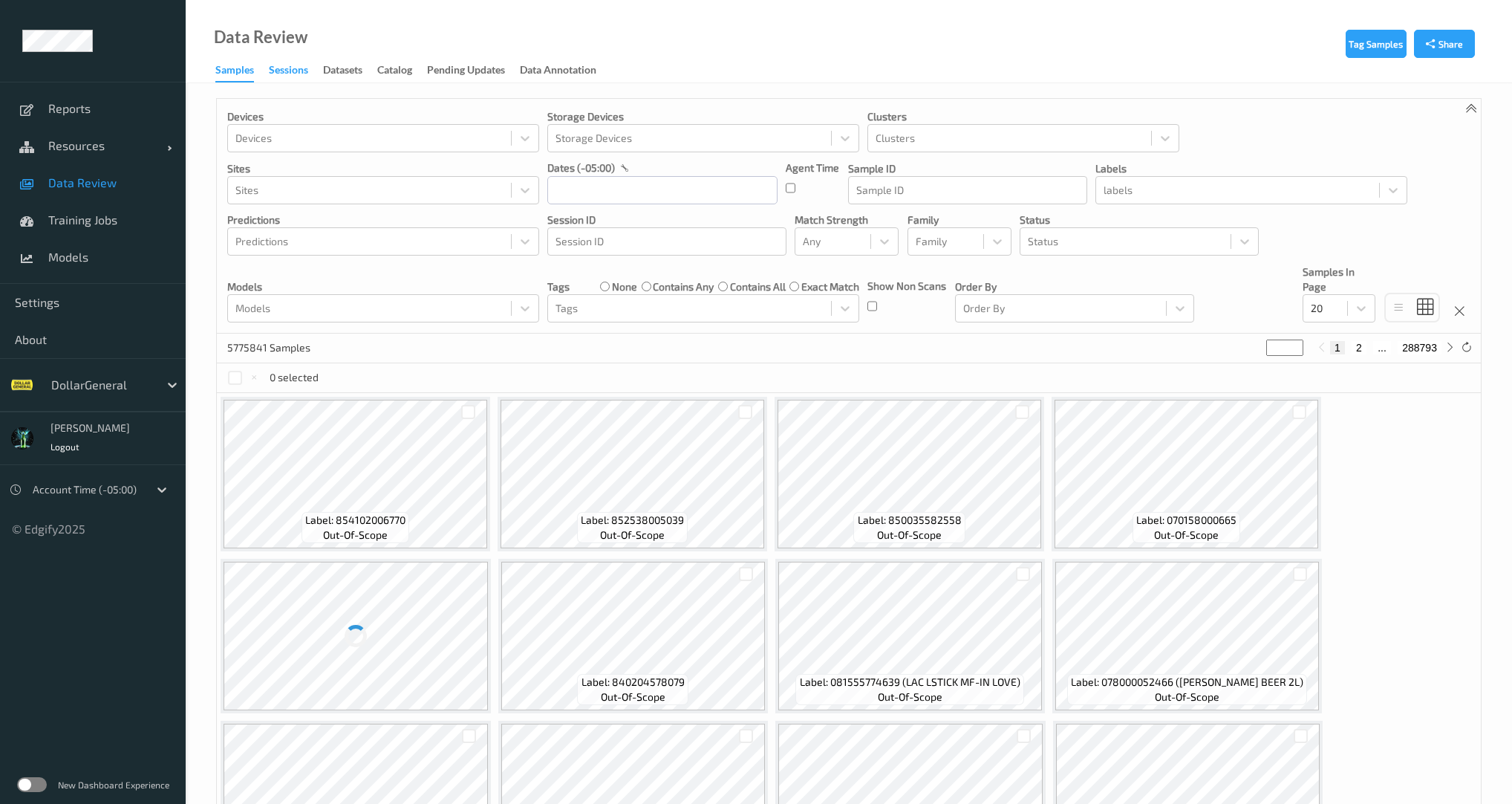
click at [296, 70] on div "Sessions" at bounding box center [289, 72] width 39 height 19
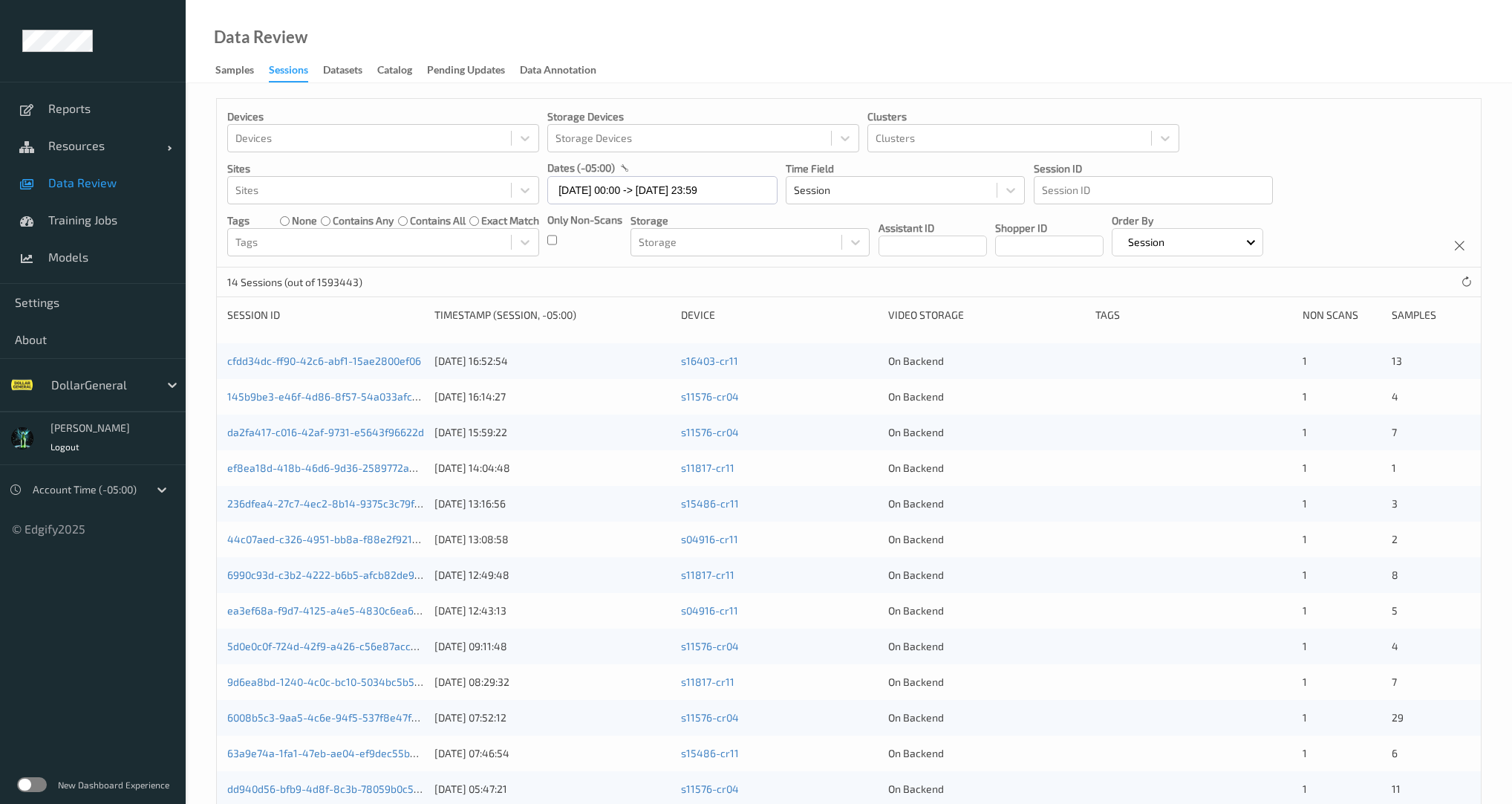
click at [355, 566] on div "6990c93d-c3b2-4222-b6b5-afcb82de9a95 [DATE] 12:49:48 s11817-cr11 On Backend 1 8" at bounding box center [849, 575] width 1264 height 36
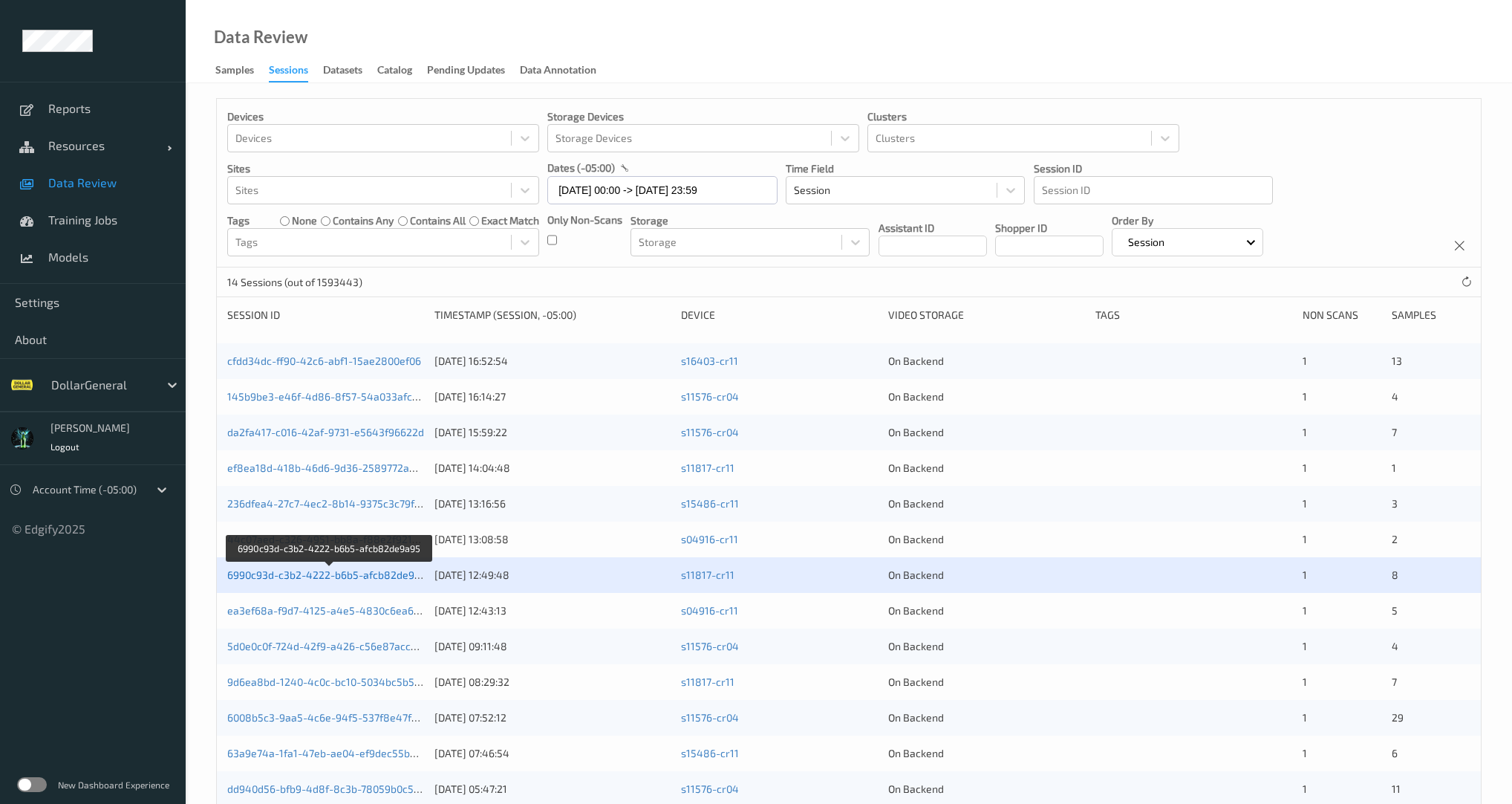
click at [357, 577] on link "6990c93d-c3b2-4222-b6b5-afcb82de9a95" at bounding box center [329, 574] width 205 height 13
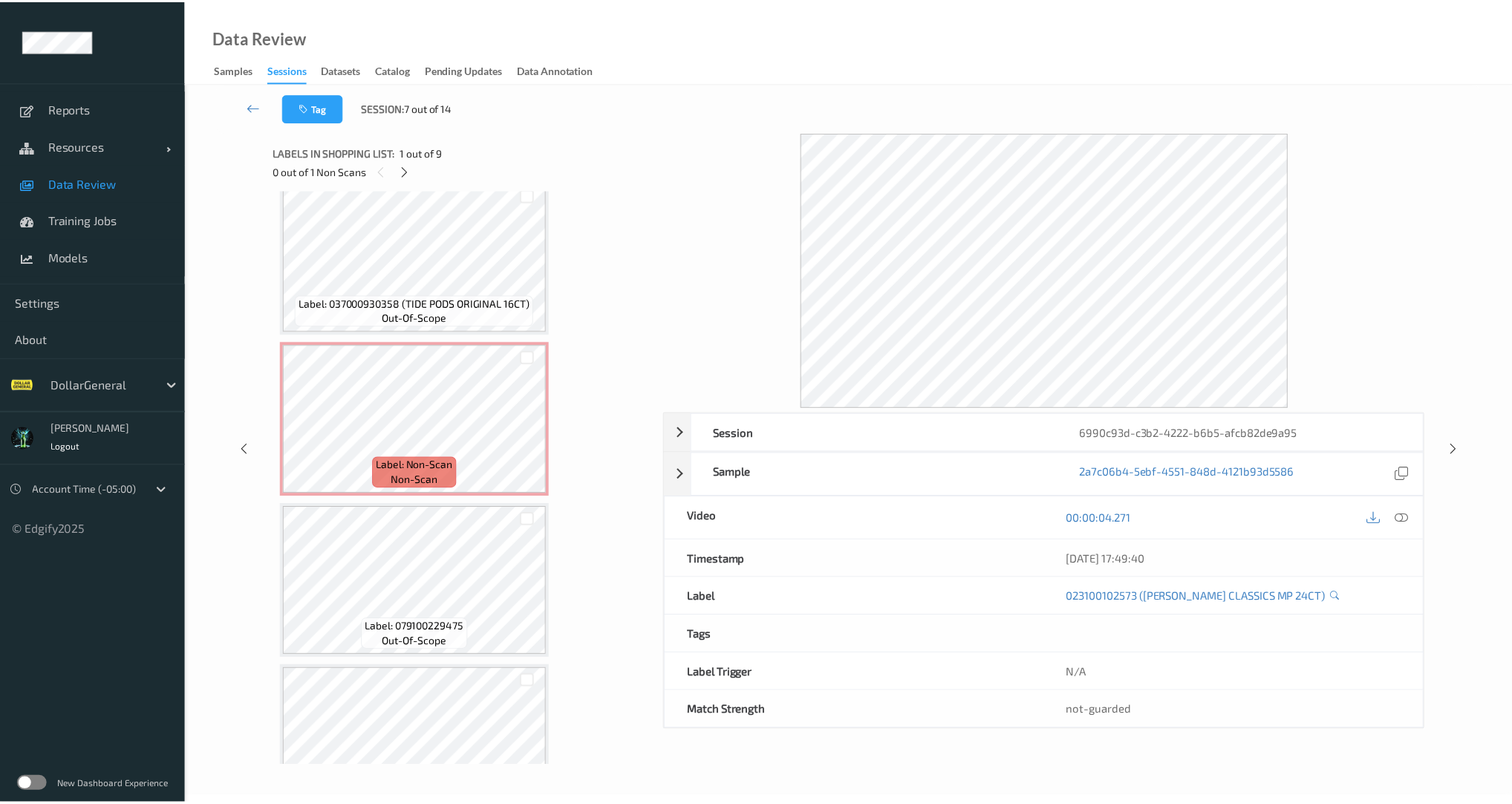
scroll to position [285, 0]
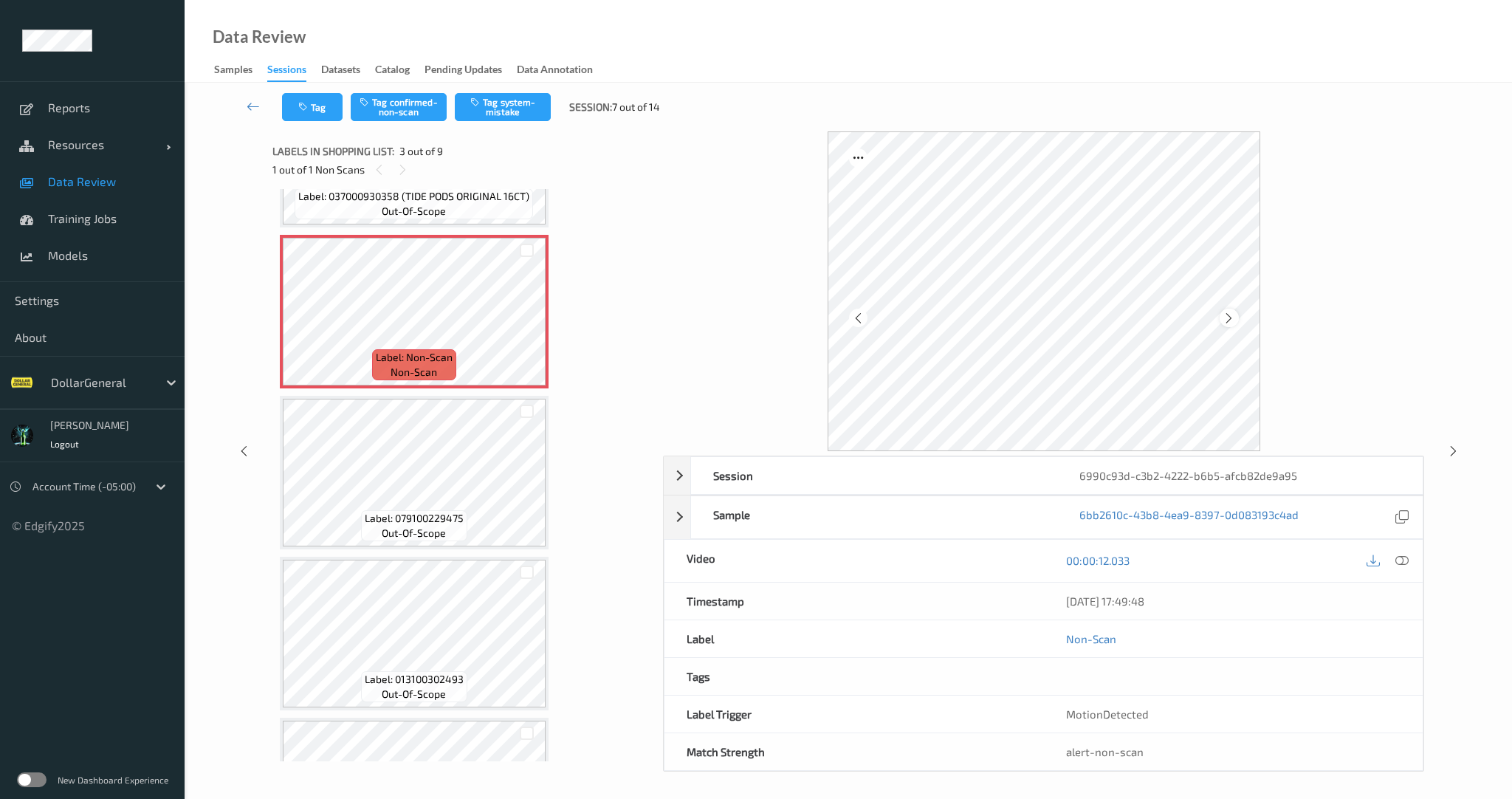
click at [1229, 321] on icon at bounding box center [1229, 317] width 12 height 13
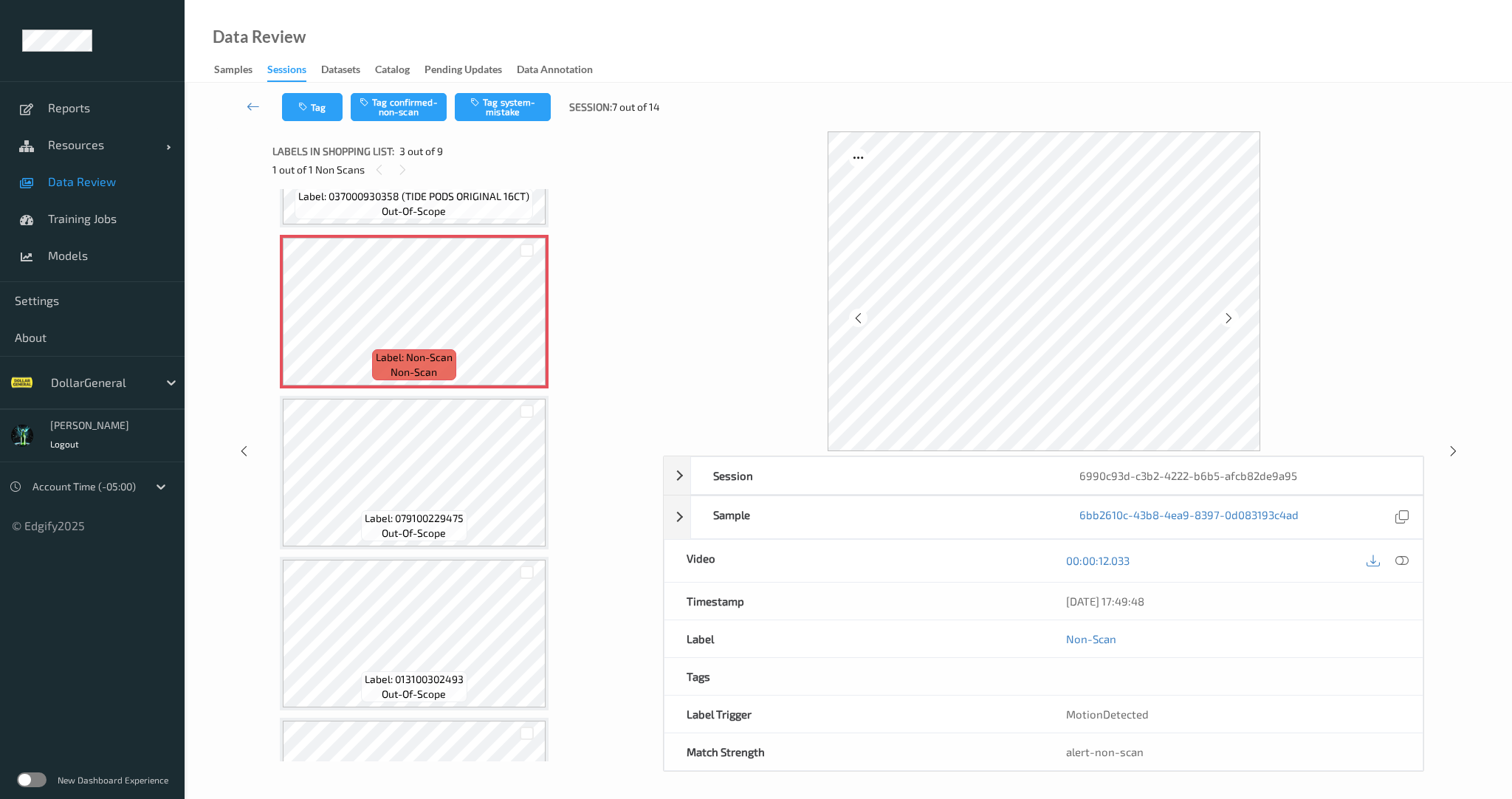
click at [1229, 321] on icon at bounding box center [1229, 317] width 12 height 13
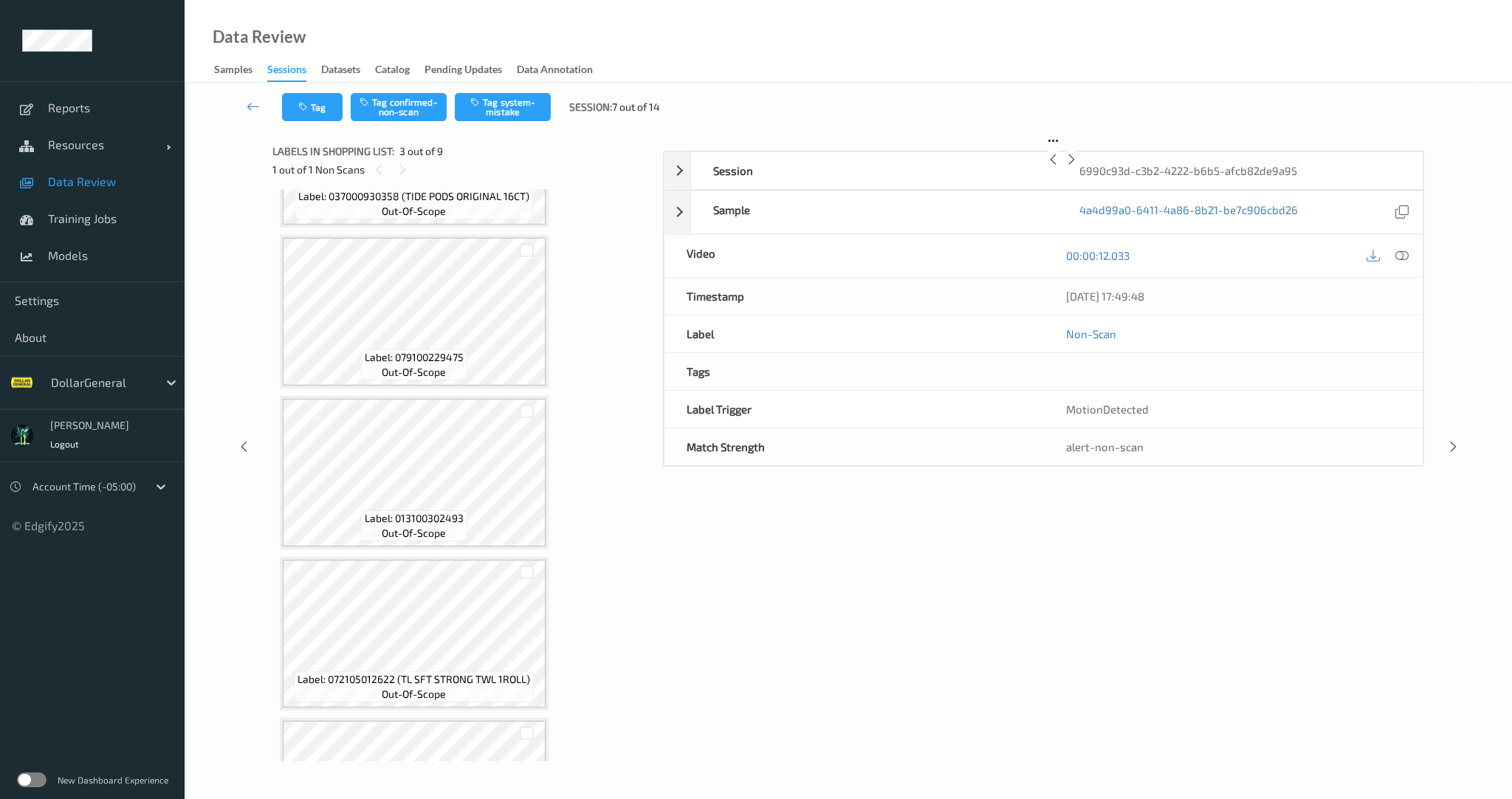
click at [1078, 166] on icon at bounding box center [1071, 159] width 12 height 13
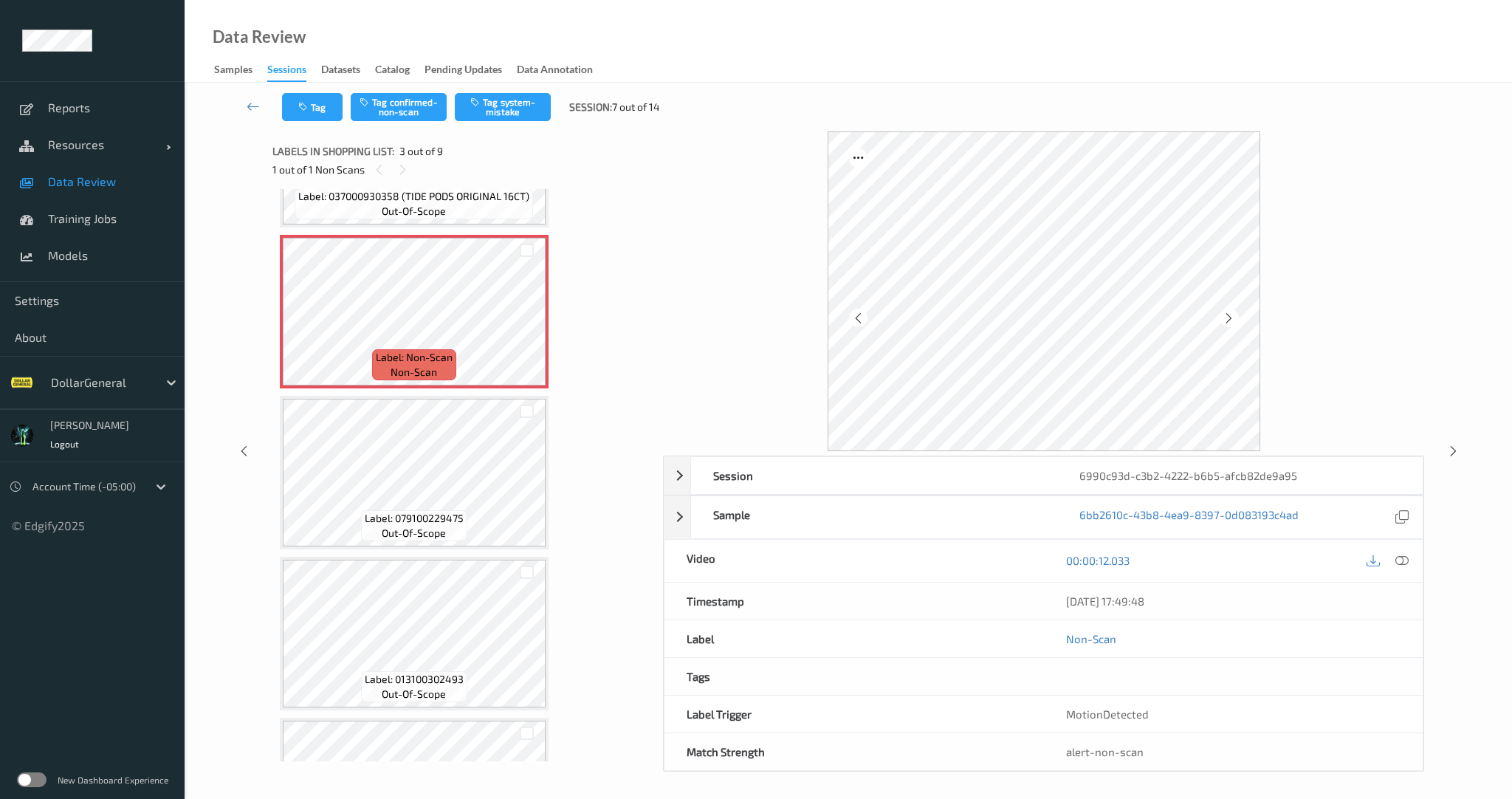
click at [1229, 321] on icon at bounding box center [1229, 317] width 12 height 13
click at [1233, 297] on div at bounding box center [1044, 291] width 433 height 319
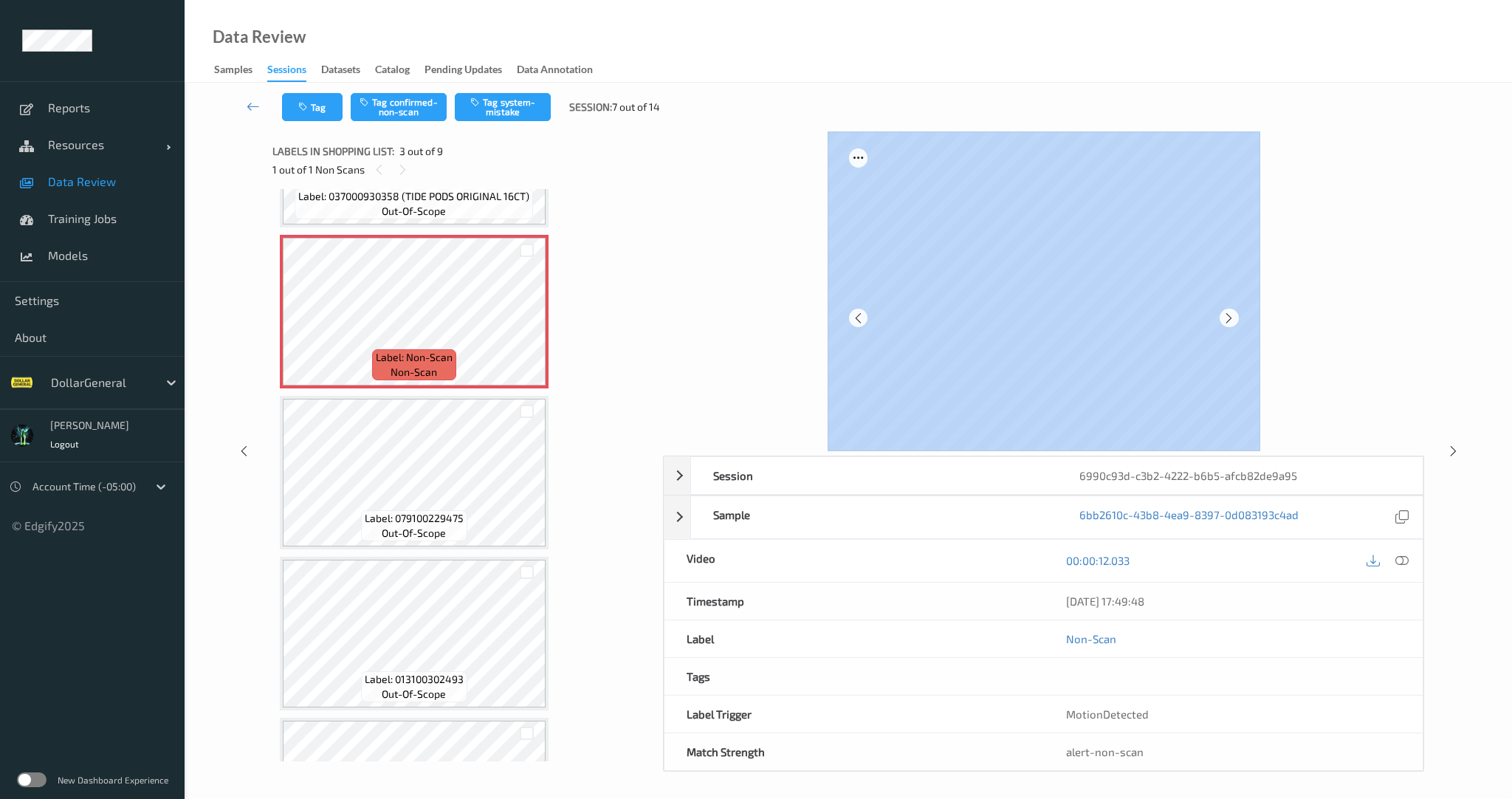
click at [764, 405] on div at bounding box center [1043, 291] width 761 height 319
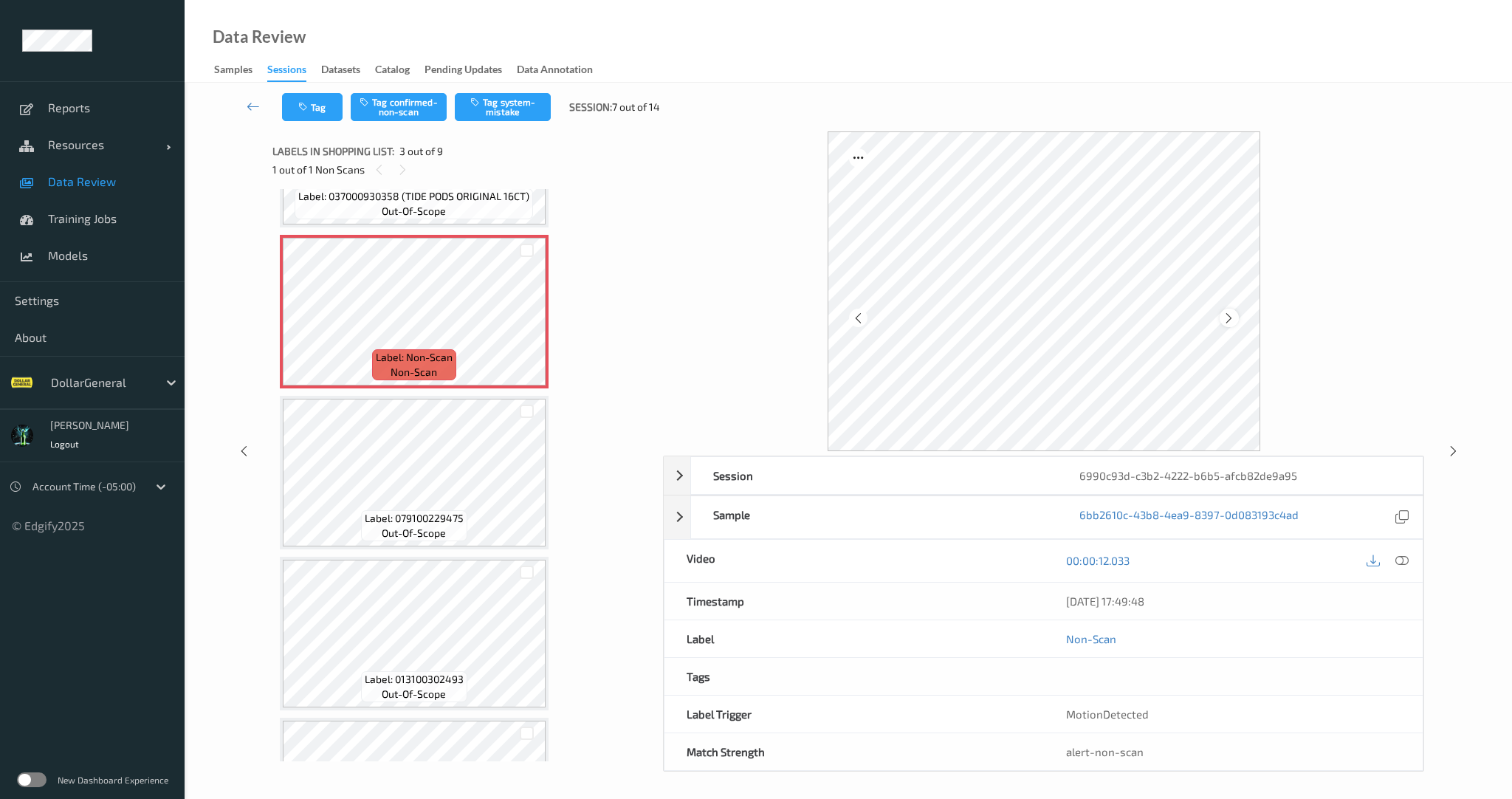
click at [1231, 316] on icon at bounding box center [1229, 317] width 12 height 13
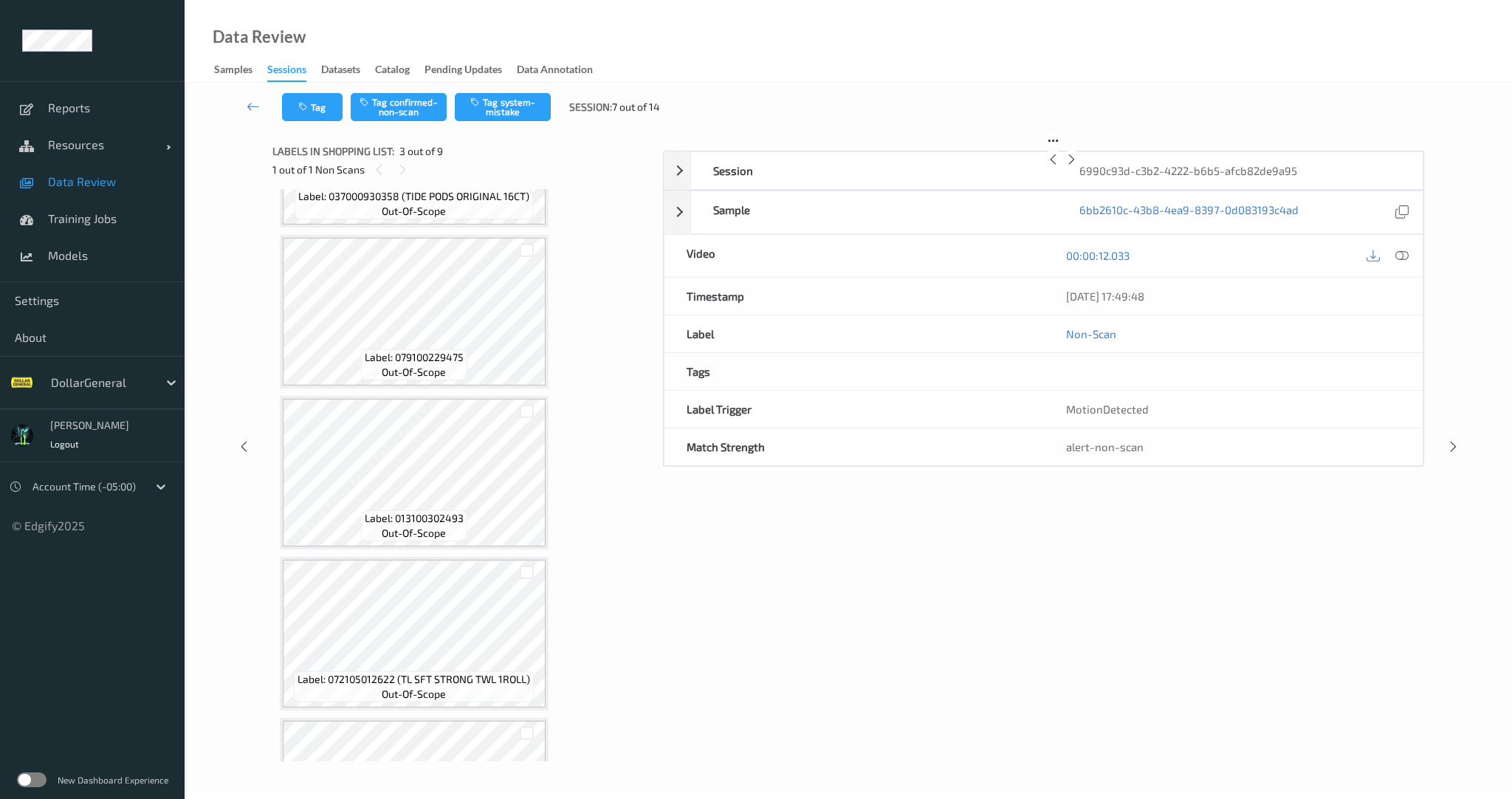
click at [1078, 166] on icon at bounding box center [1071, 159] width 12 height 13
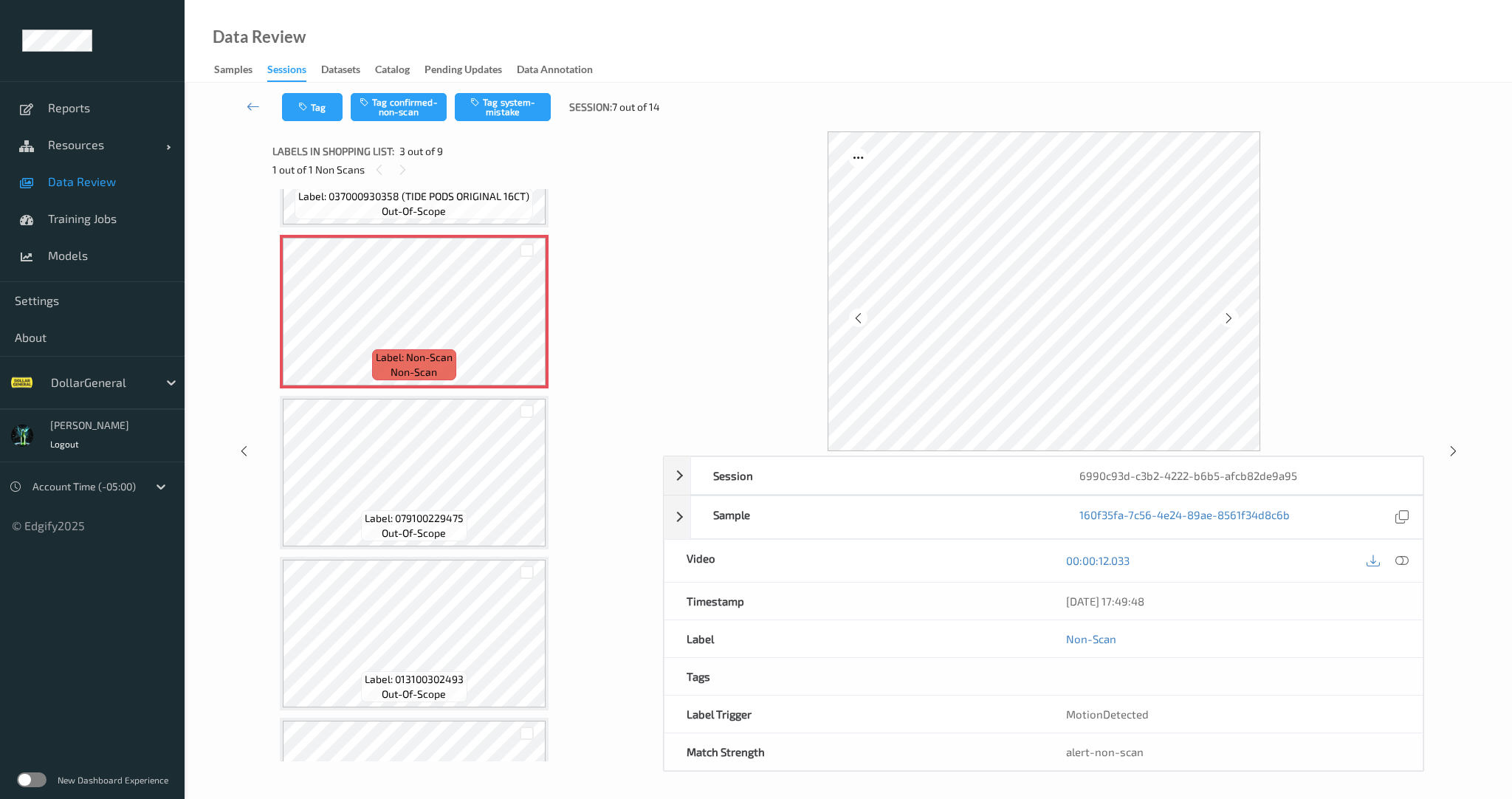
click at [1231, 316] on icon at bounding box center [1229, 317] width 12 height 13
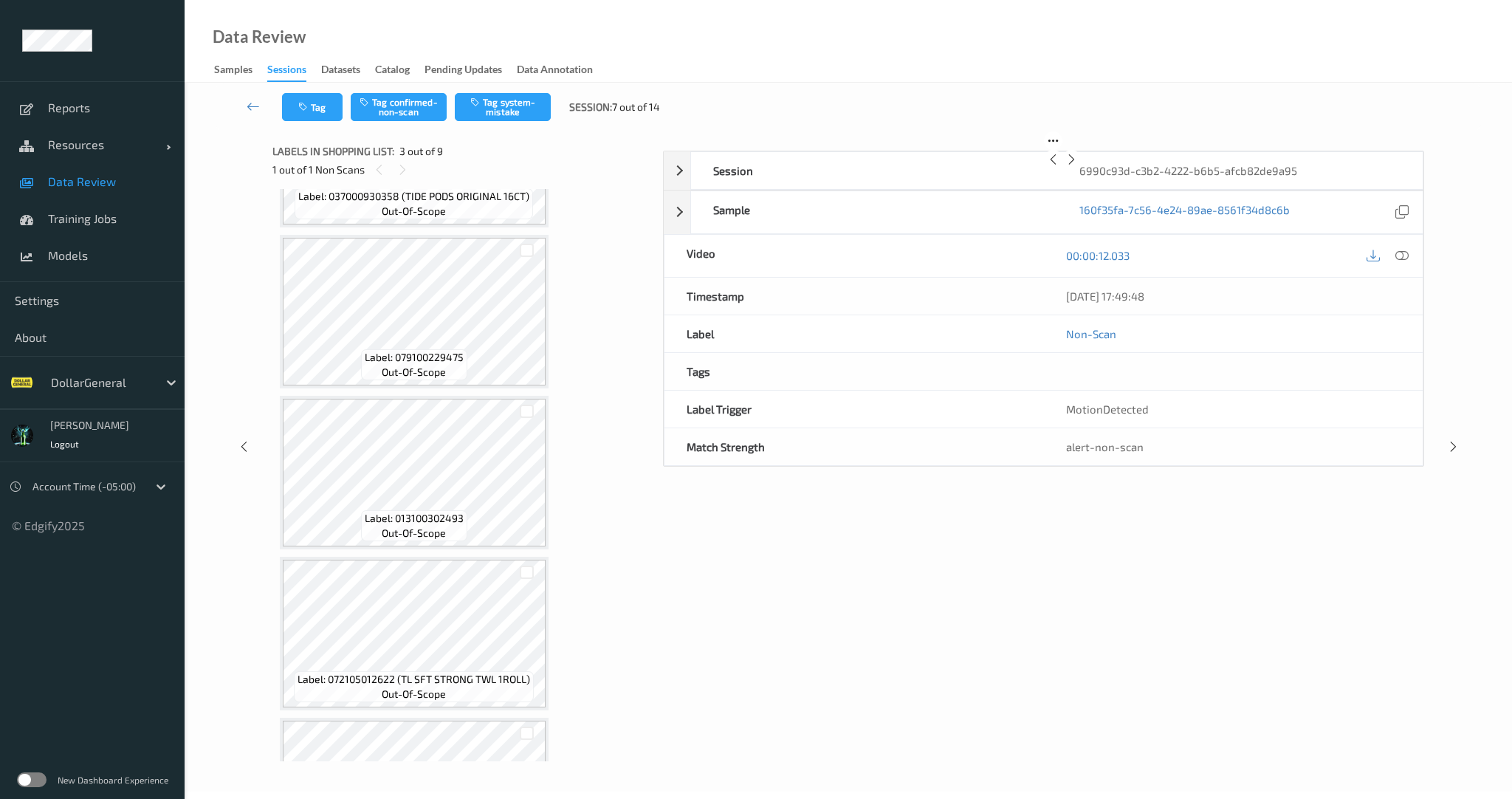
click at [1078, 166] on icon at bounding box center [1071, 159] width 12 height 13
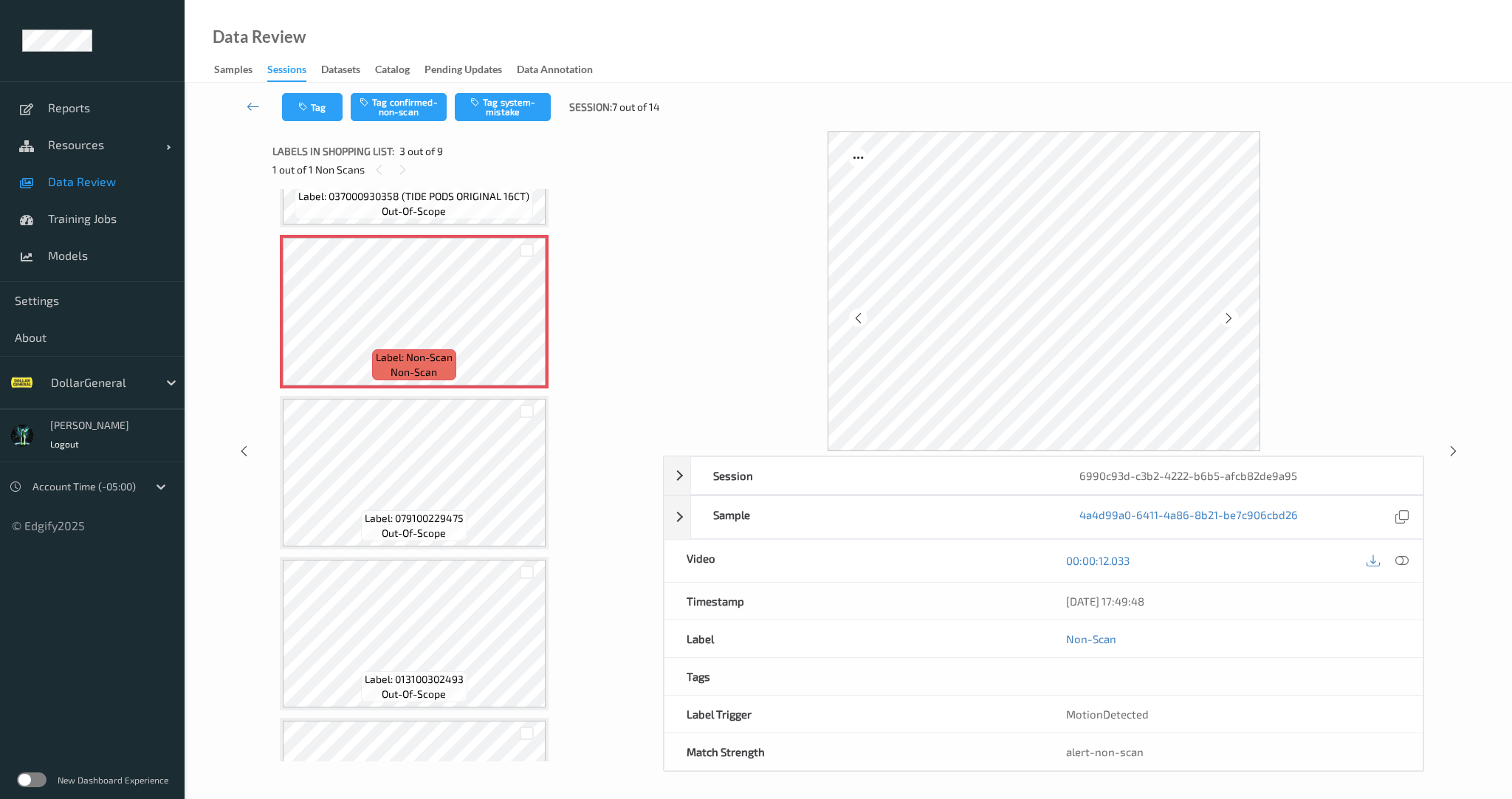
click at [1231, 316] on icon at bounding box center [1229, 317] width 12 height 13
click at [84, 176] on span "Data Review" at bounding box center [109, 181] width 122 height 15
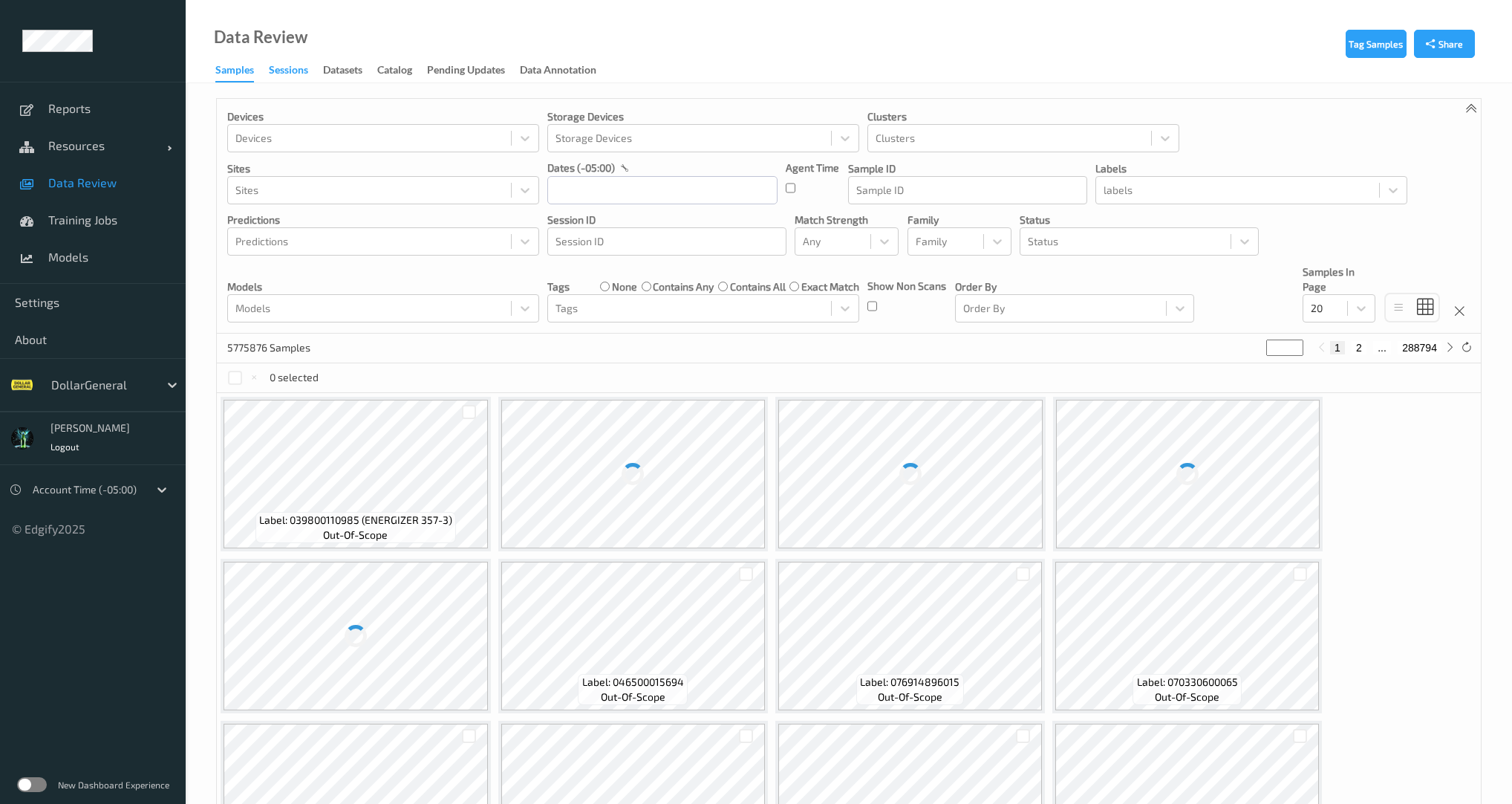
click at [293, 67] on div "Sessions" at bounding box center [289, 72] width 39 height 19
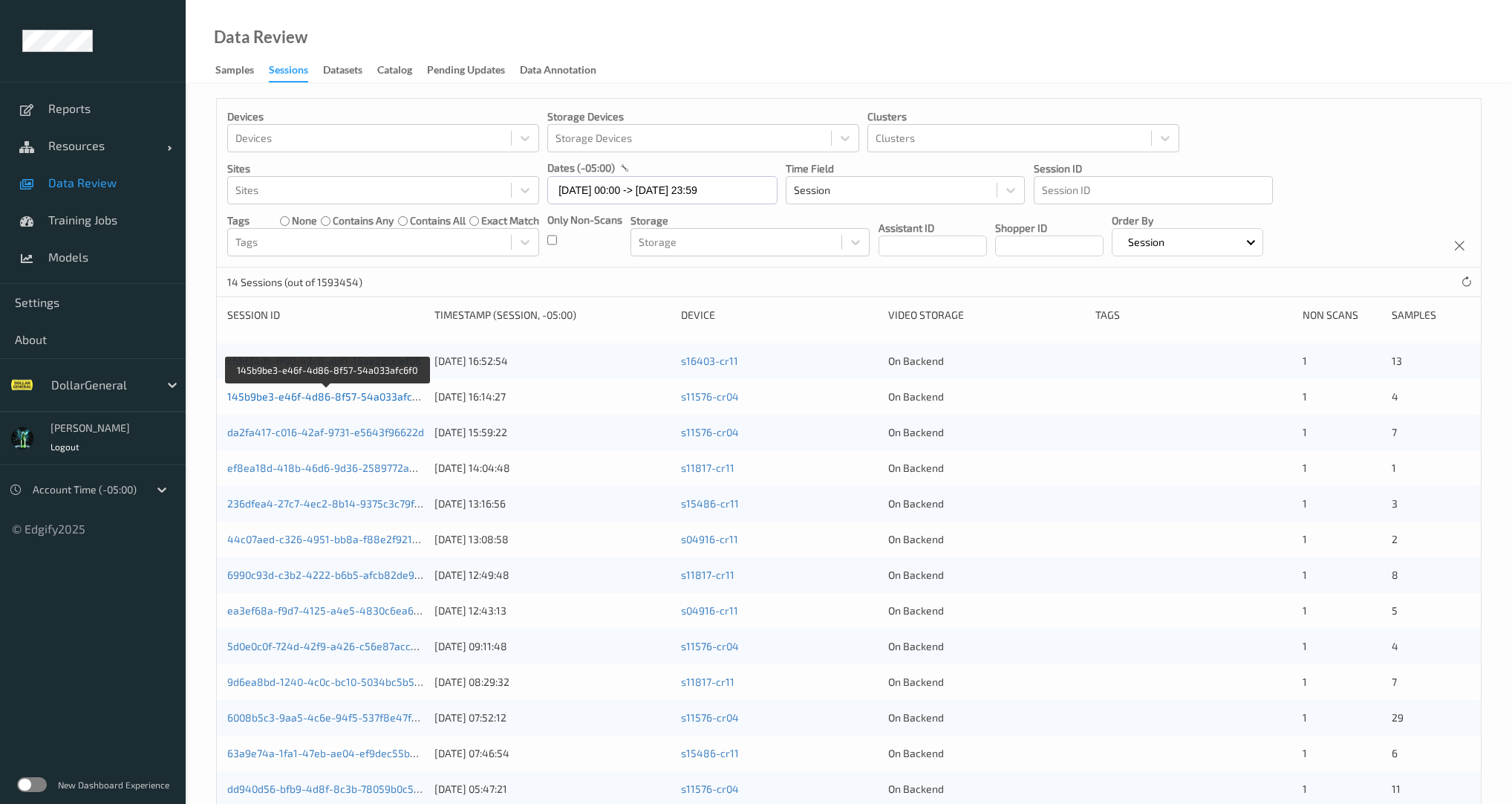
click at [360, 395] on link "145b9be3-e46f-4d86-8f57-54a033afc6f0" at bounding box center [327, 397] width 200 height 13
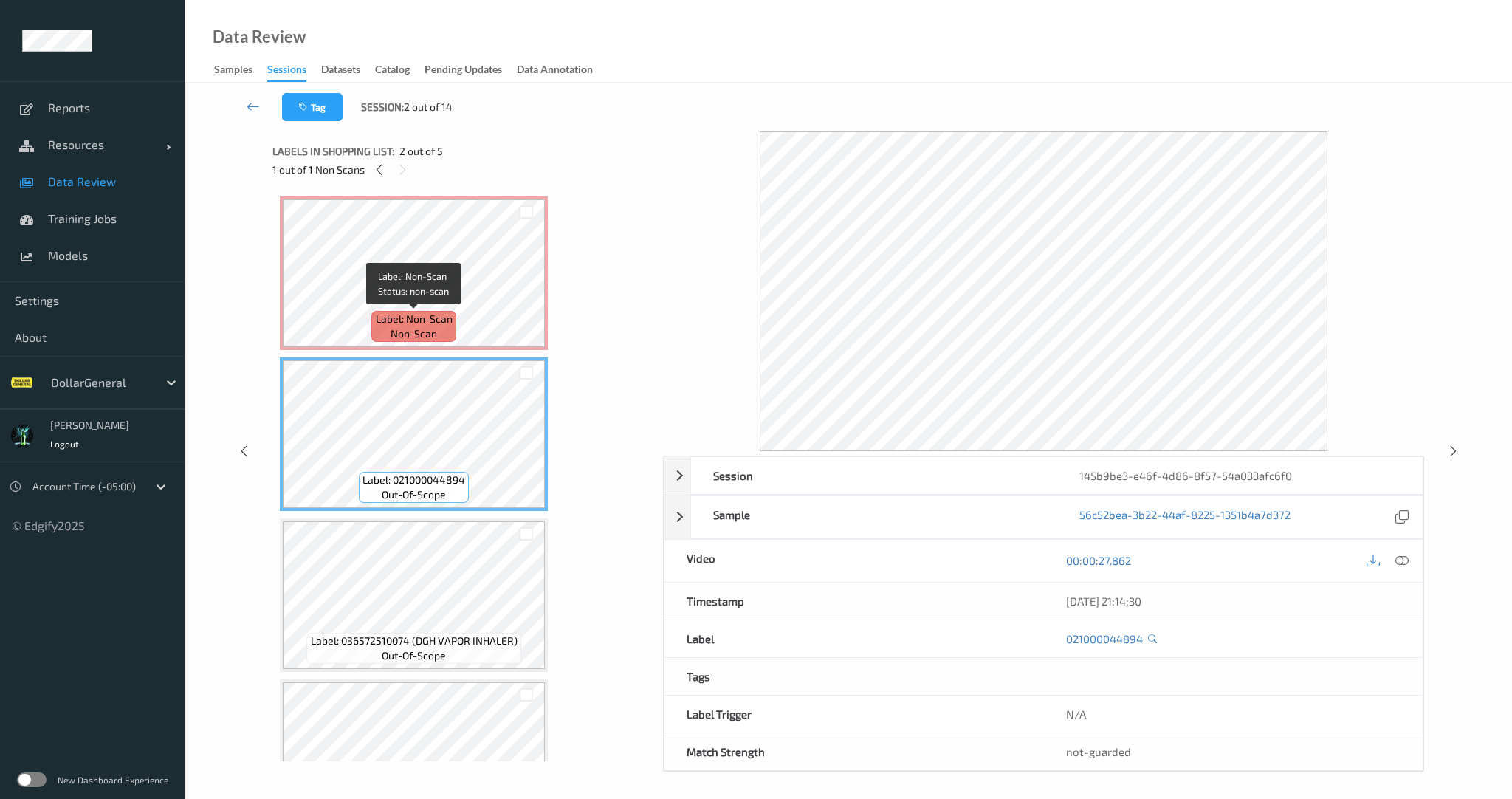
click at [434, 320] on span "Label: Non-Scan" at bounding box center [414, 318] width 77 height 15
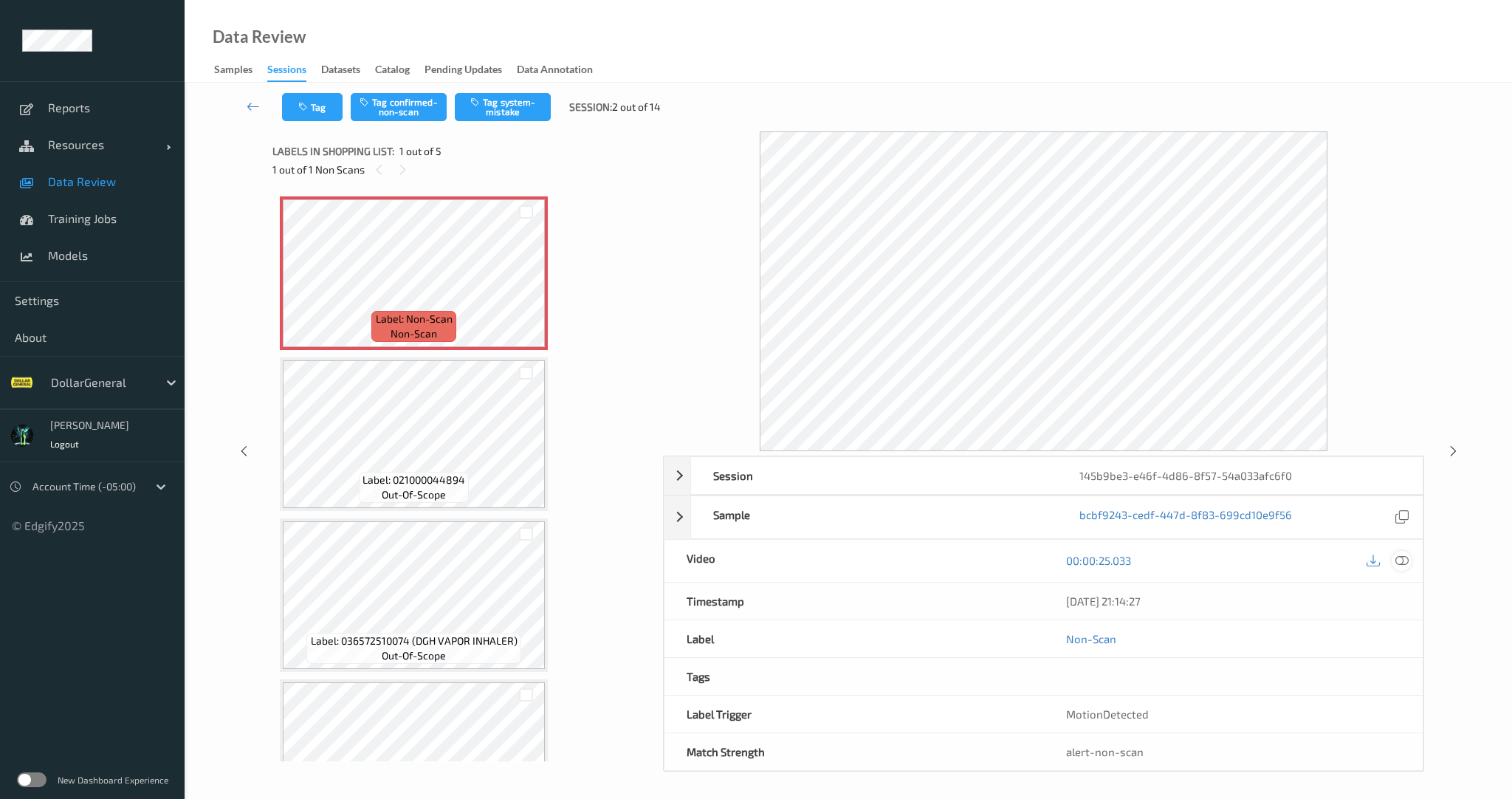
click at [1403, 561] on icon at bounding box center [1401, 560] width 13 height 13
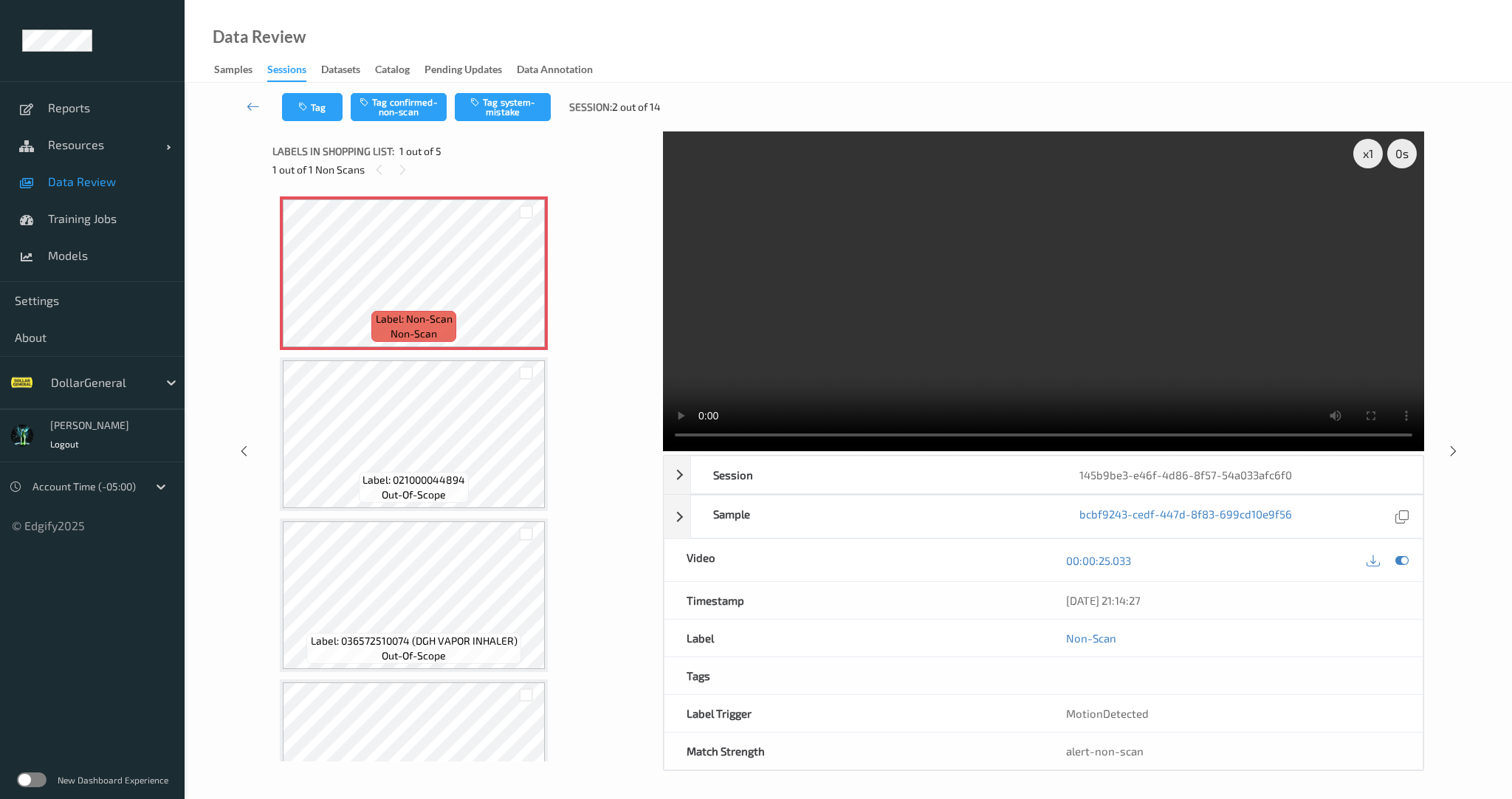
click at [184, 686] on ul "Reports Resources Devices Clusters Sites Data Review Training Jobs Models Setti…" at bounding box center [92, 400] width 185 height 799
click at [103, 180] on span "Data Review" at bounding box center [109, 181] width 122 height 15
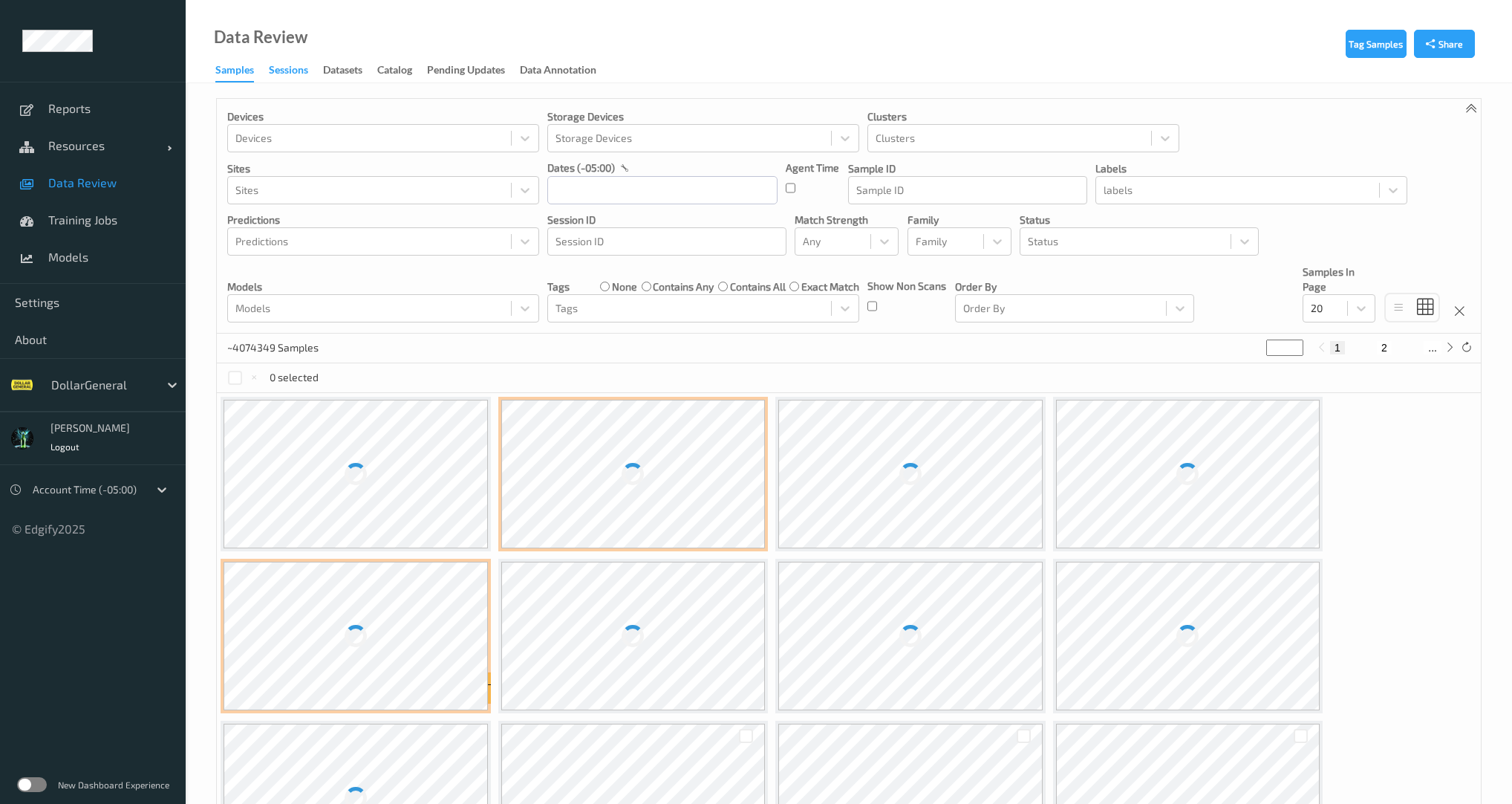
click at [286, 77] on div "Sessions" at bounding box center [289, 72] width 39 height 19
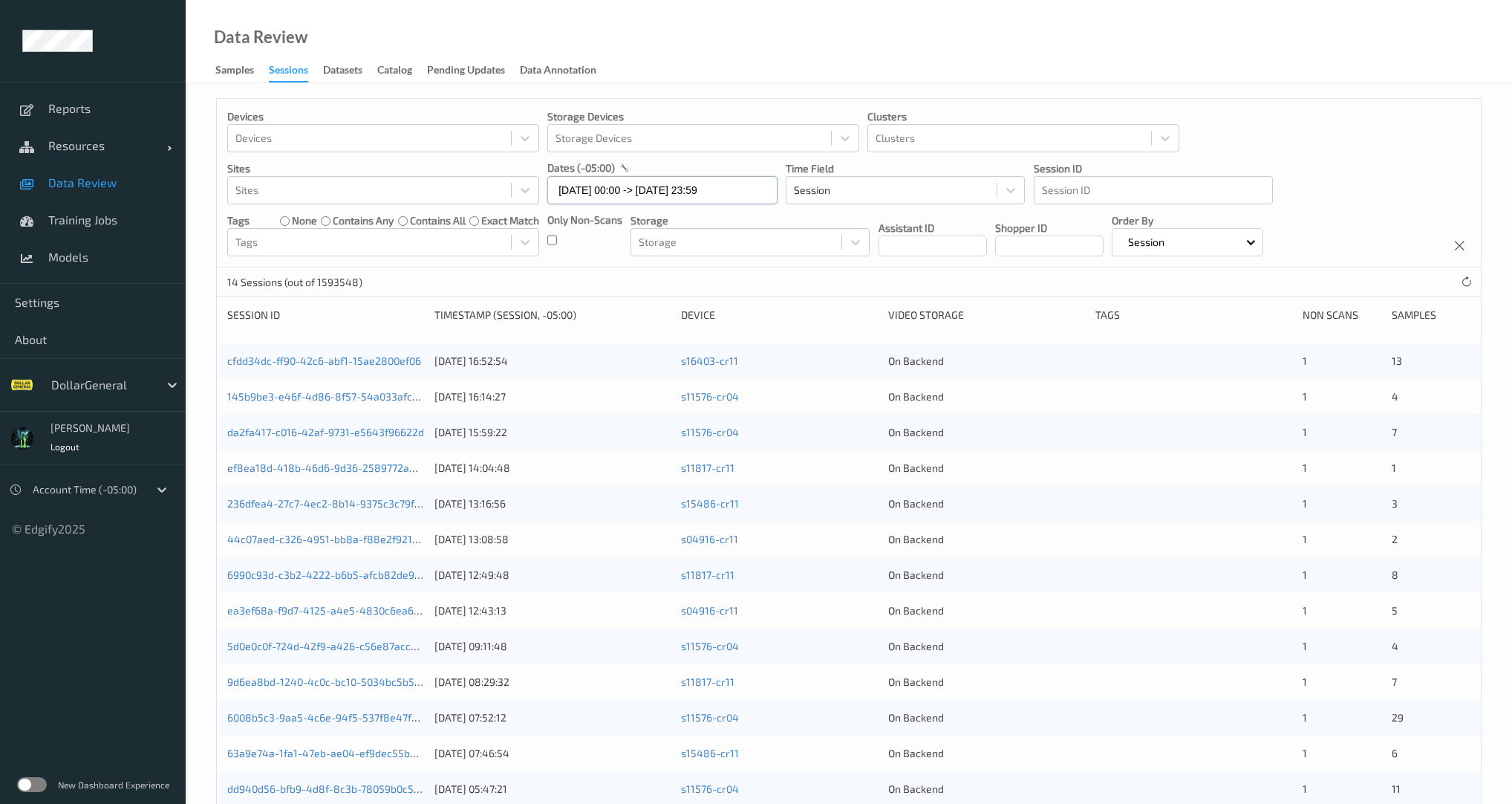
click at [696, 197] on input "[DATE] 00:00 -> [DATE] 23:59" at bounding box center [662, 189] width 231 height 28
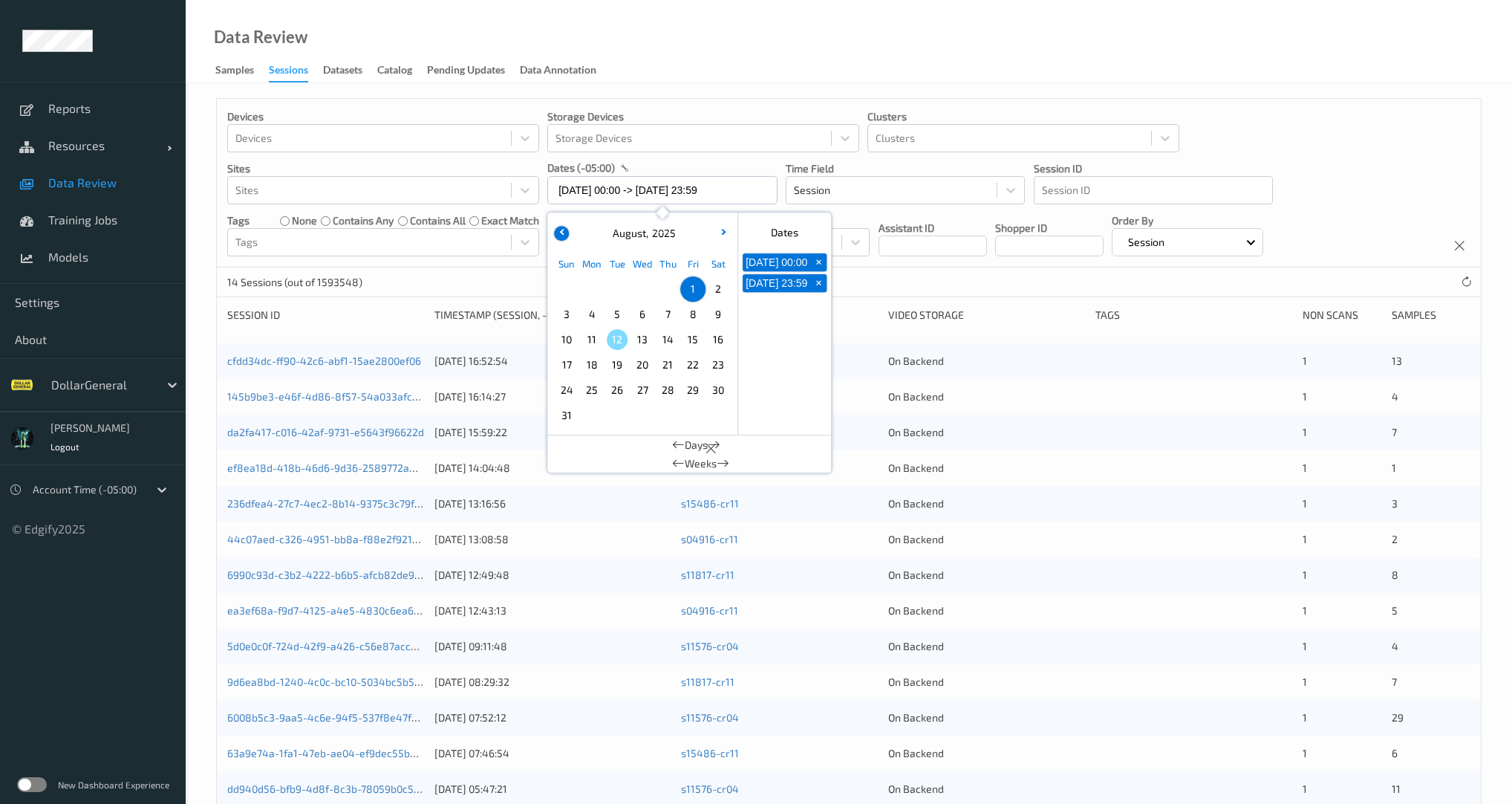
click at [558, 232] on button "button" at bounding box center [561, 233] width 15 height 15
click at [568, 389] on span "27" at bounding box center [566, 389] width 21 height 21
click at [725, 233] on button "button" at bounding box center [723, 233] width 15 height 15
click at [716, 283] on span "2" at bounding box center [718, 288] width 21 height 21
type input "[DATE] 00:00 -> [DATE] 23:59"
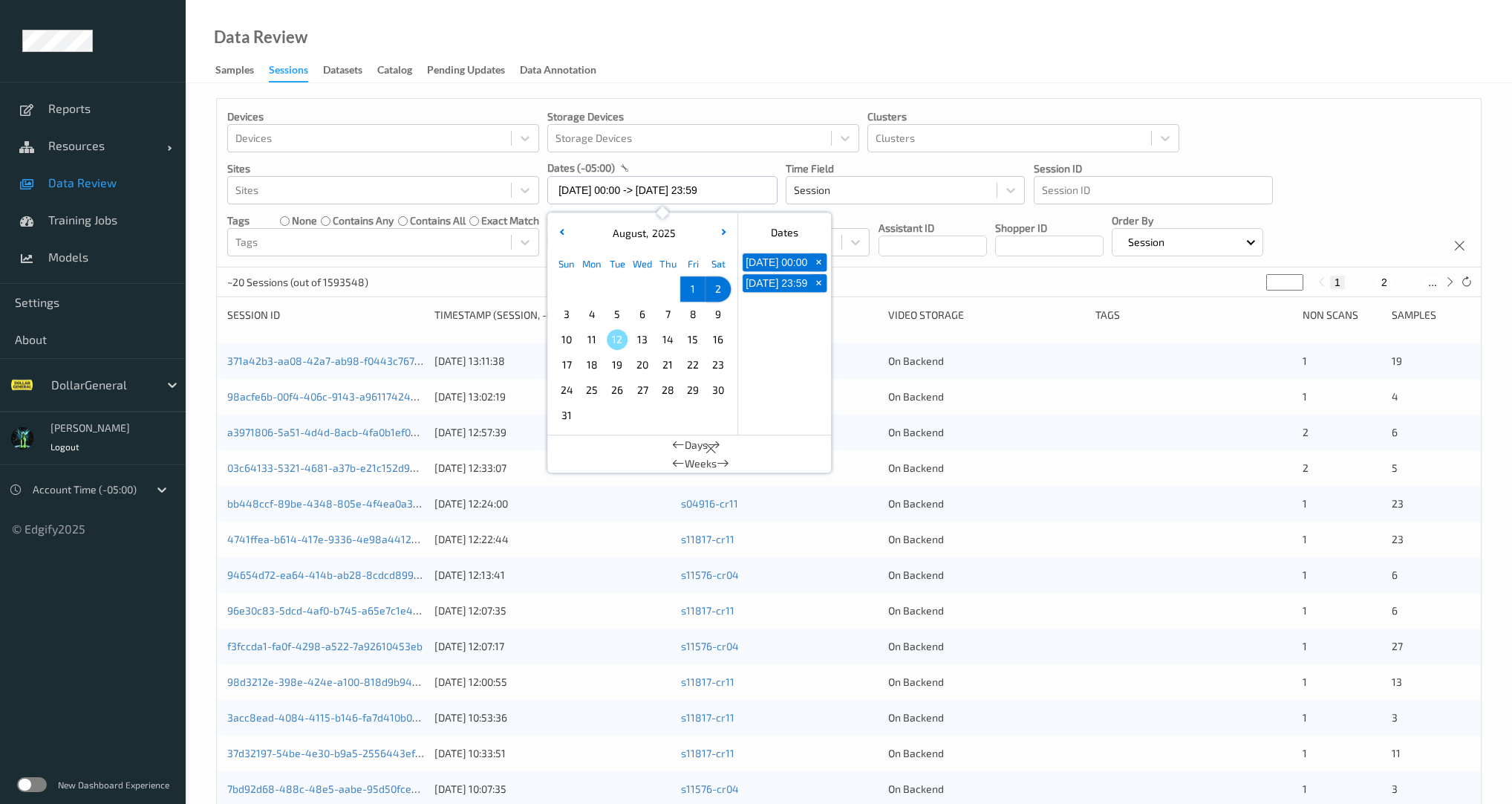
click at [489, 268] on div "~20 Sessions (out of 1593548) * 1 2 ..." at bounding box center [849, 282] width 1264 height 30
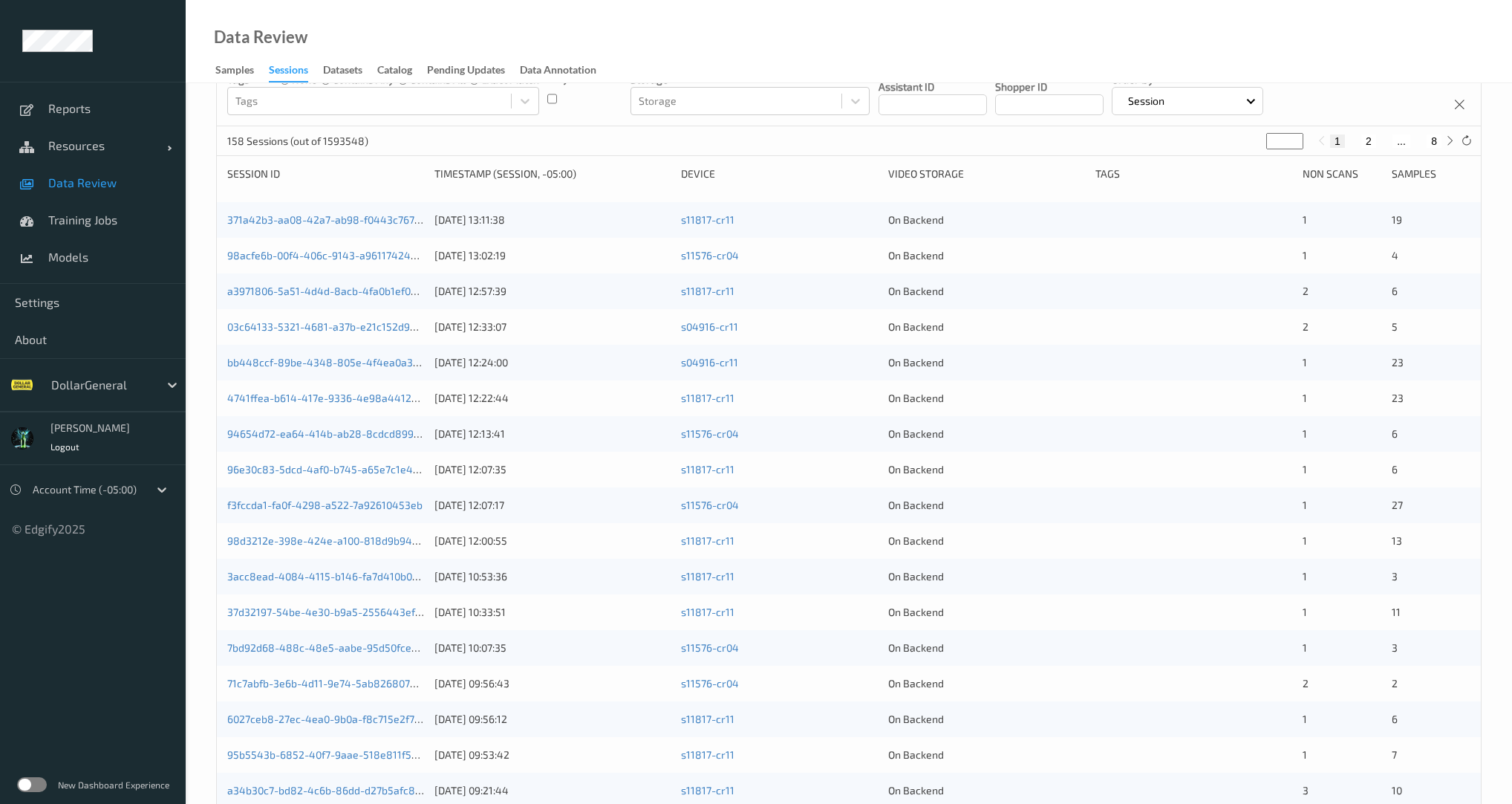
scroll to position [27, 0]
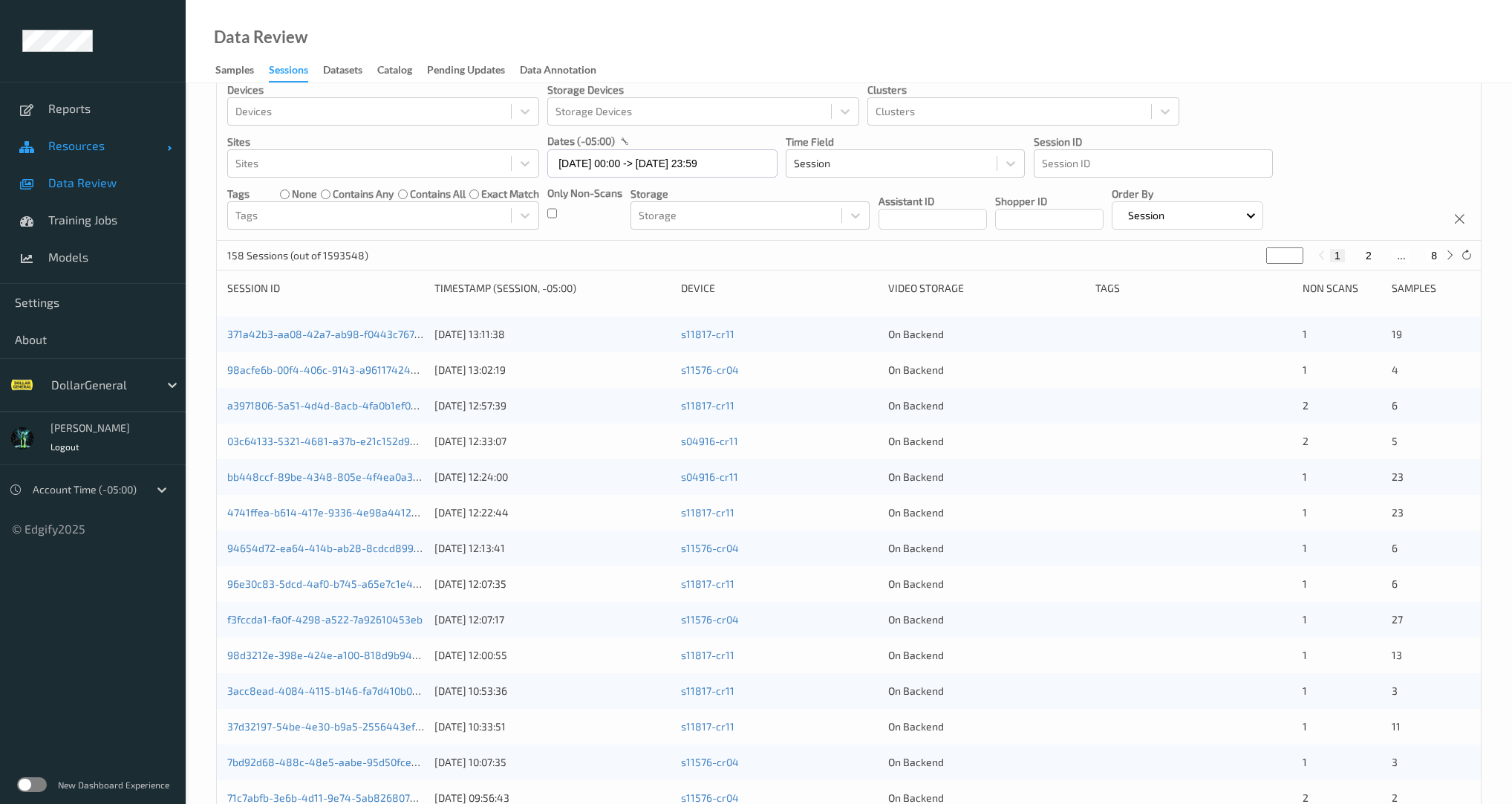
click at [63, 145] on span "Resources" at bounding box center [108, 145] width 118 height 15
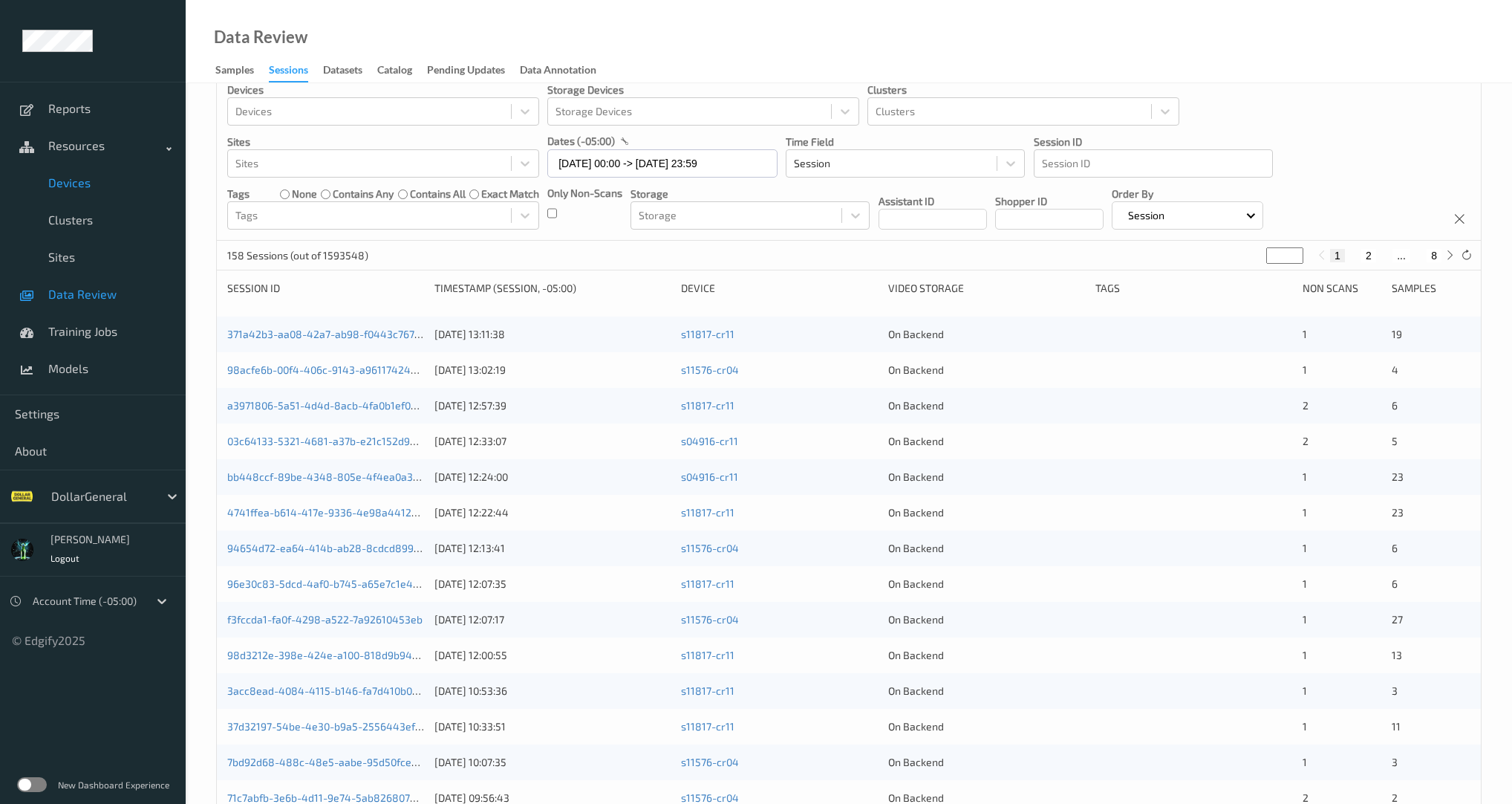
click at [77, 190] on link "Devices" at bounding box center [92, 182] width 186 height 37
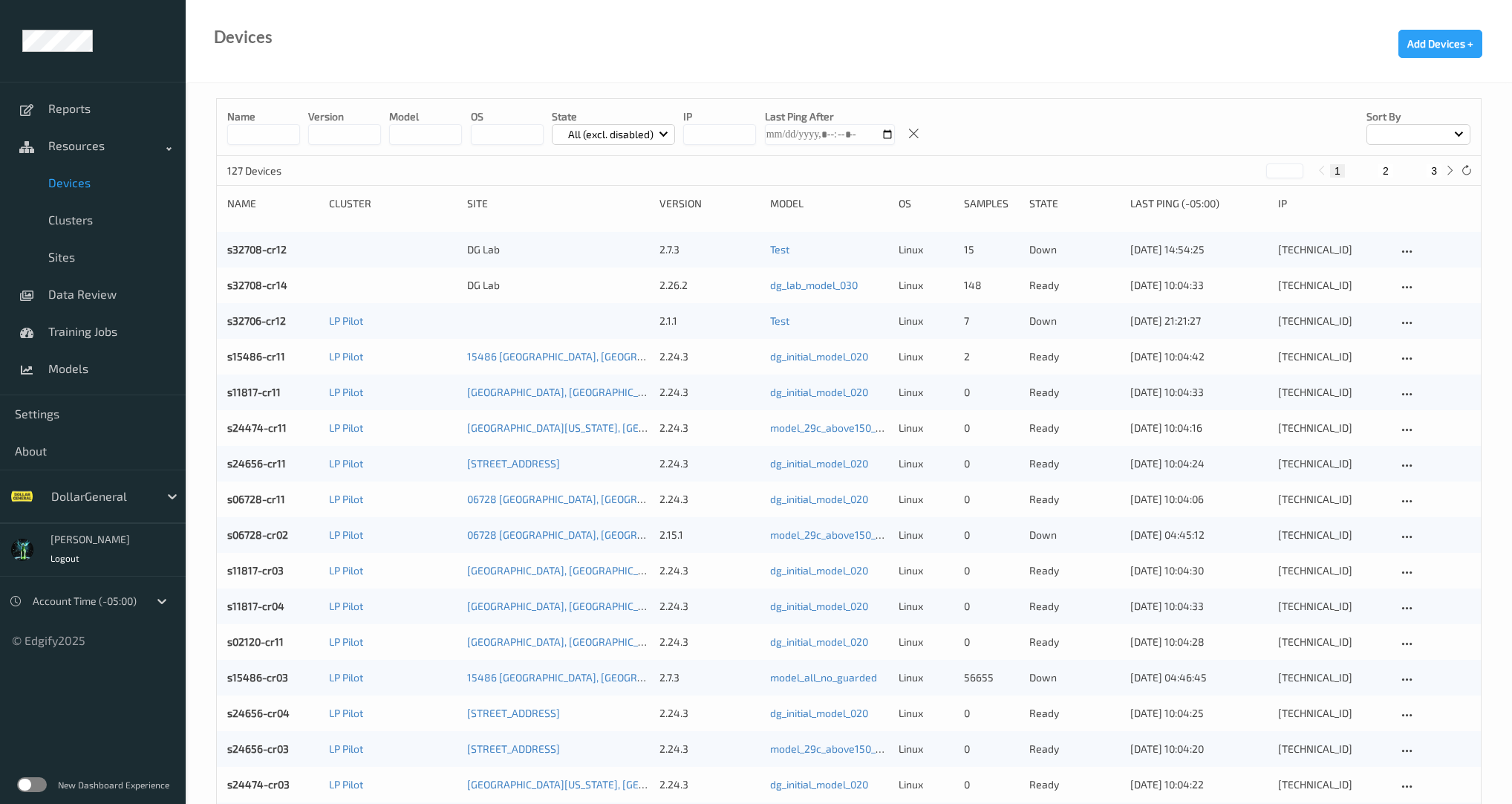
click at [252, 143] on input at bounding box center [263, 134] width 73 height 21
paste input "**********"
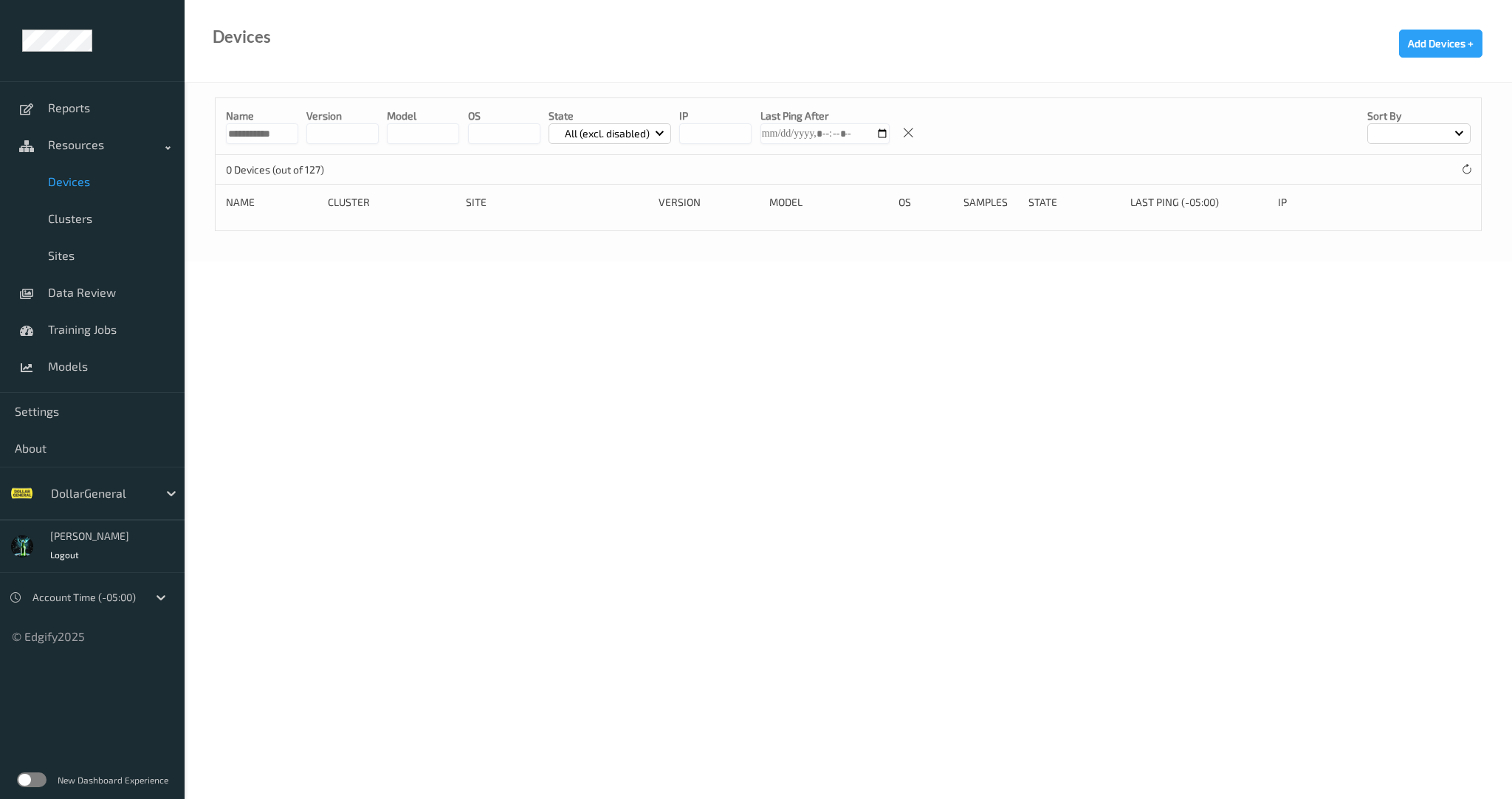
type input "**********"
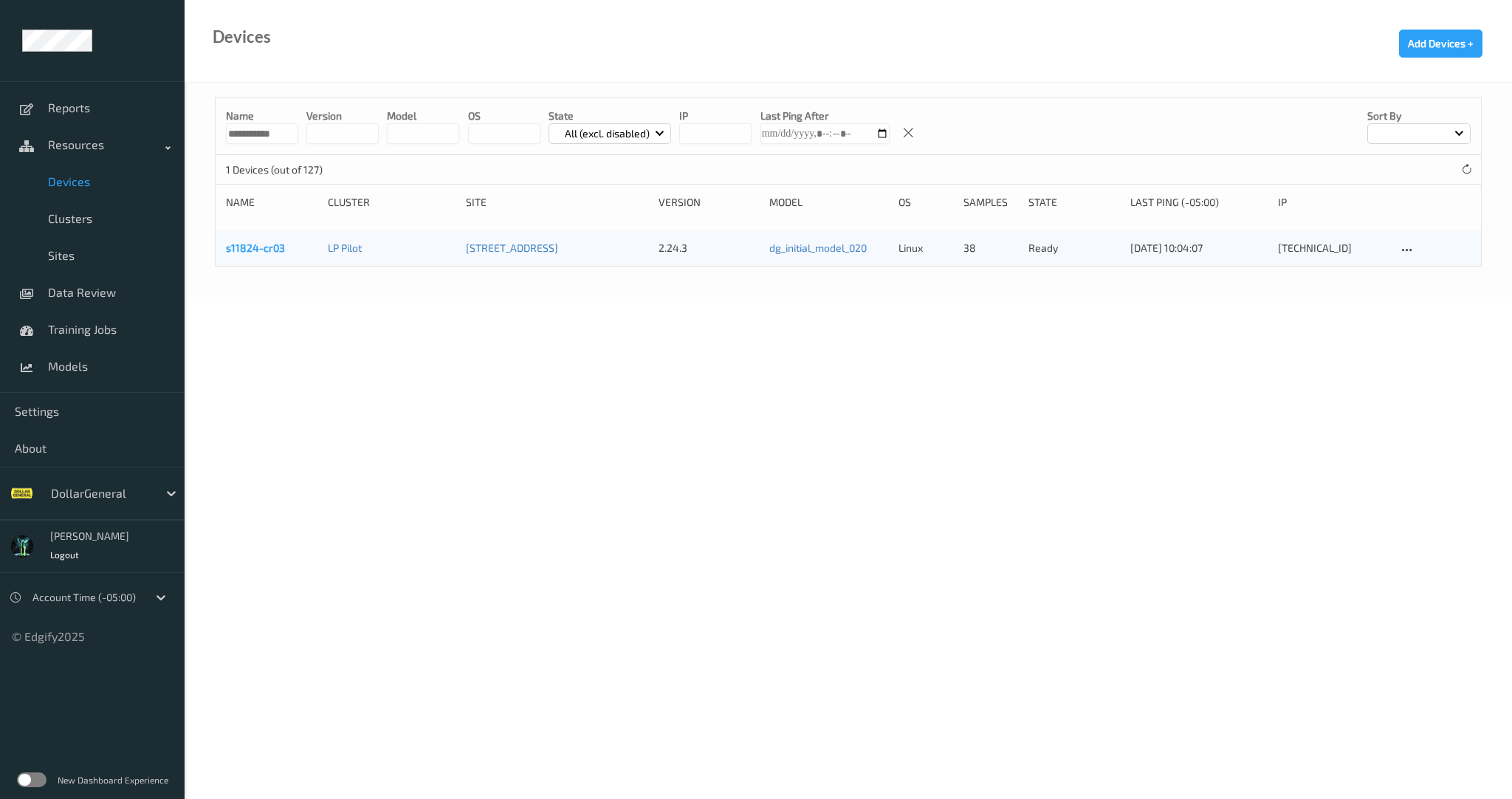
click at [277, 251] on link "s11824-cr03" at bounding box center [255, 248] width 59 height 12
